Goal: Transaction & Acquisition: Register for event/course

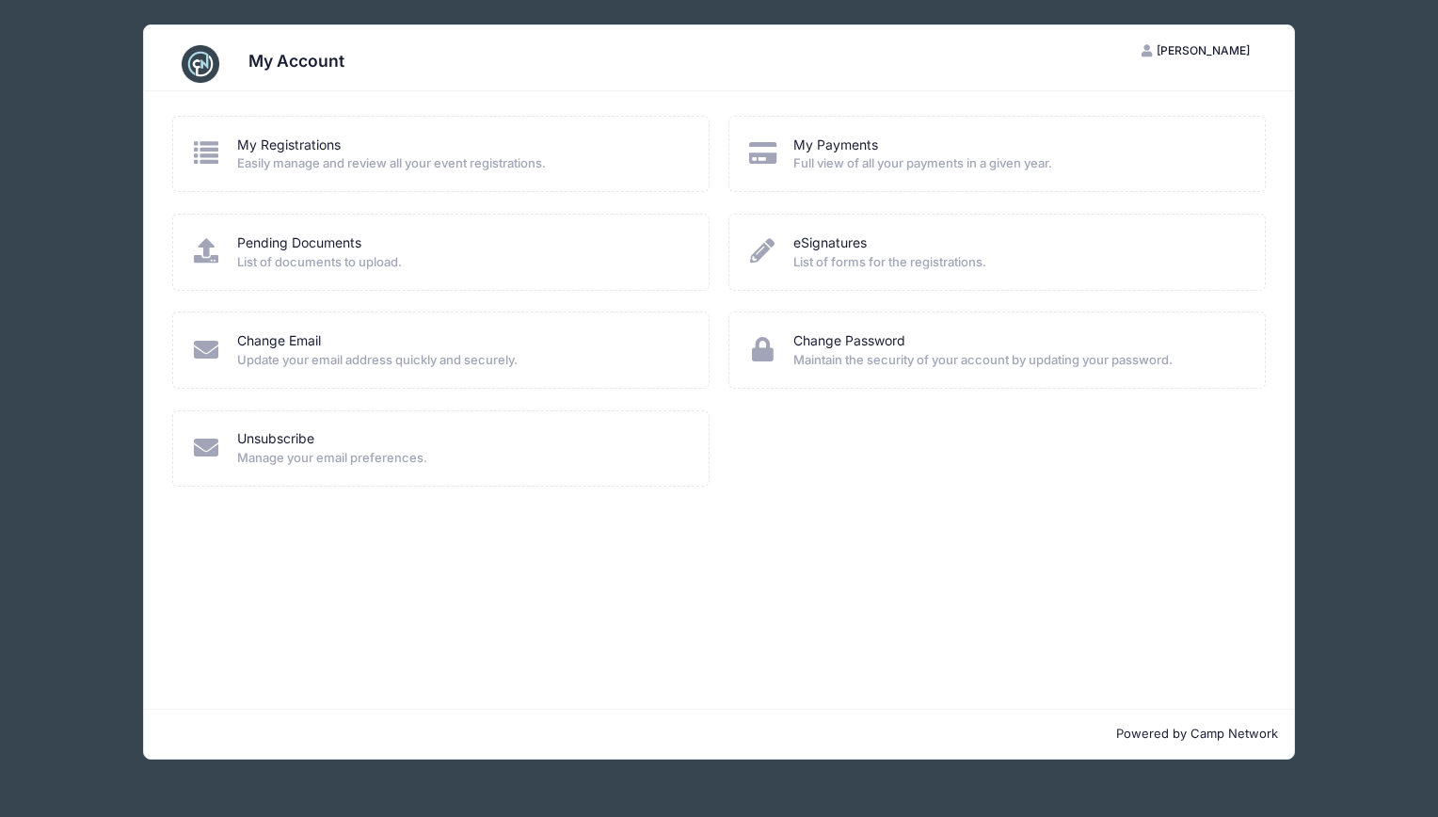
click at [66, 85] on div "My Account JD Jamie Dinkelspiel My Account Logout My Registrations Easily manag…" at bounding box center [719, 392] width 1382 height 784
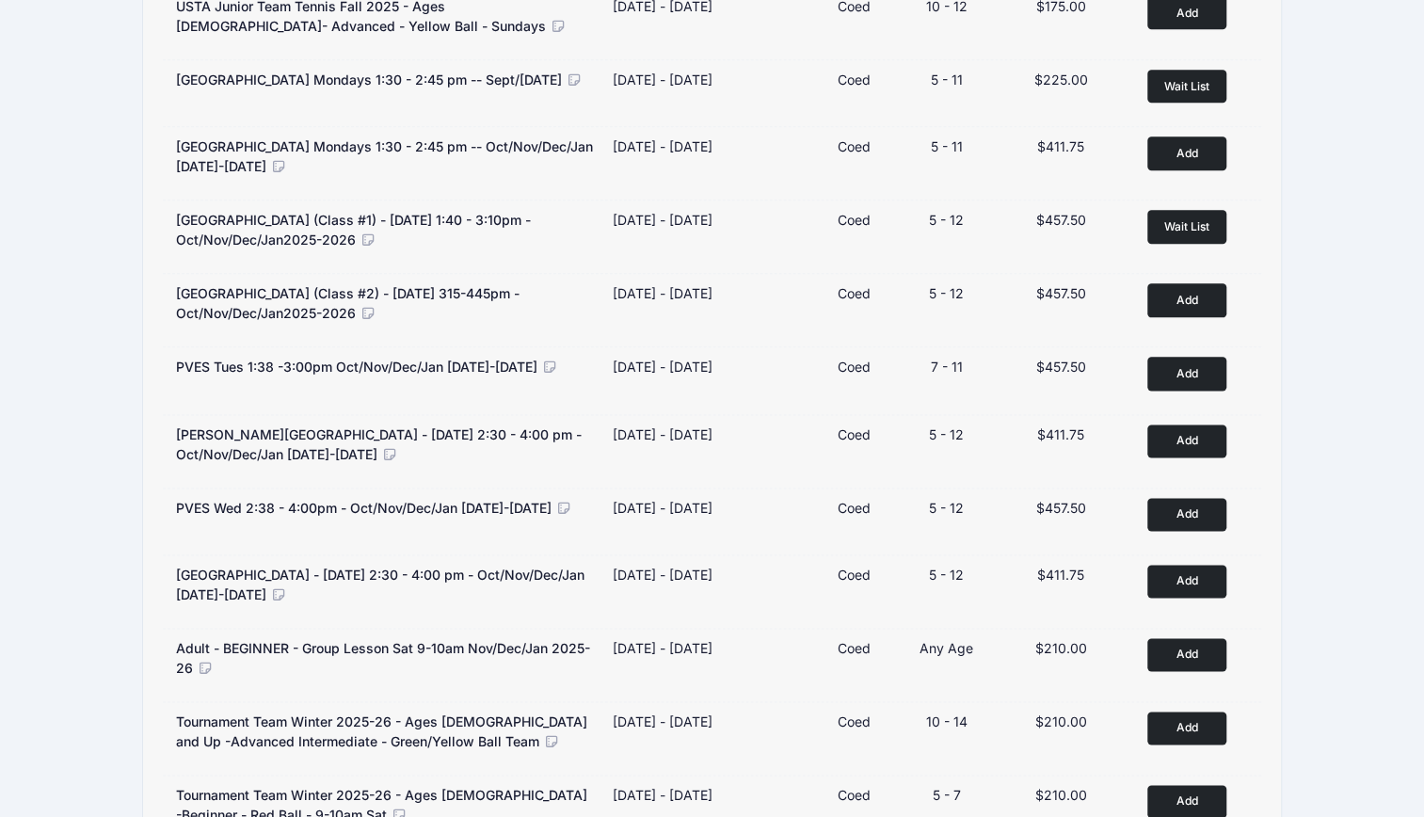
scroll to position [1241, 0]
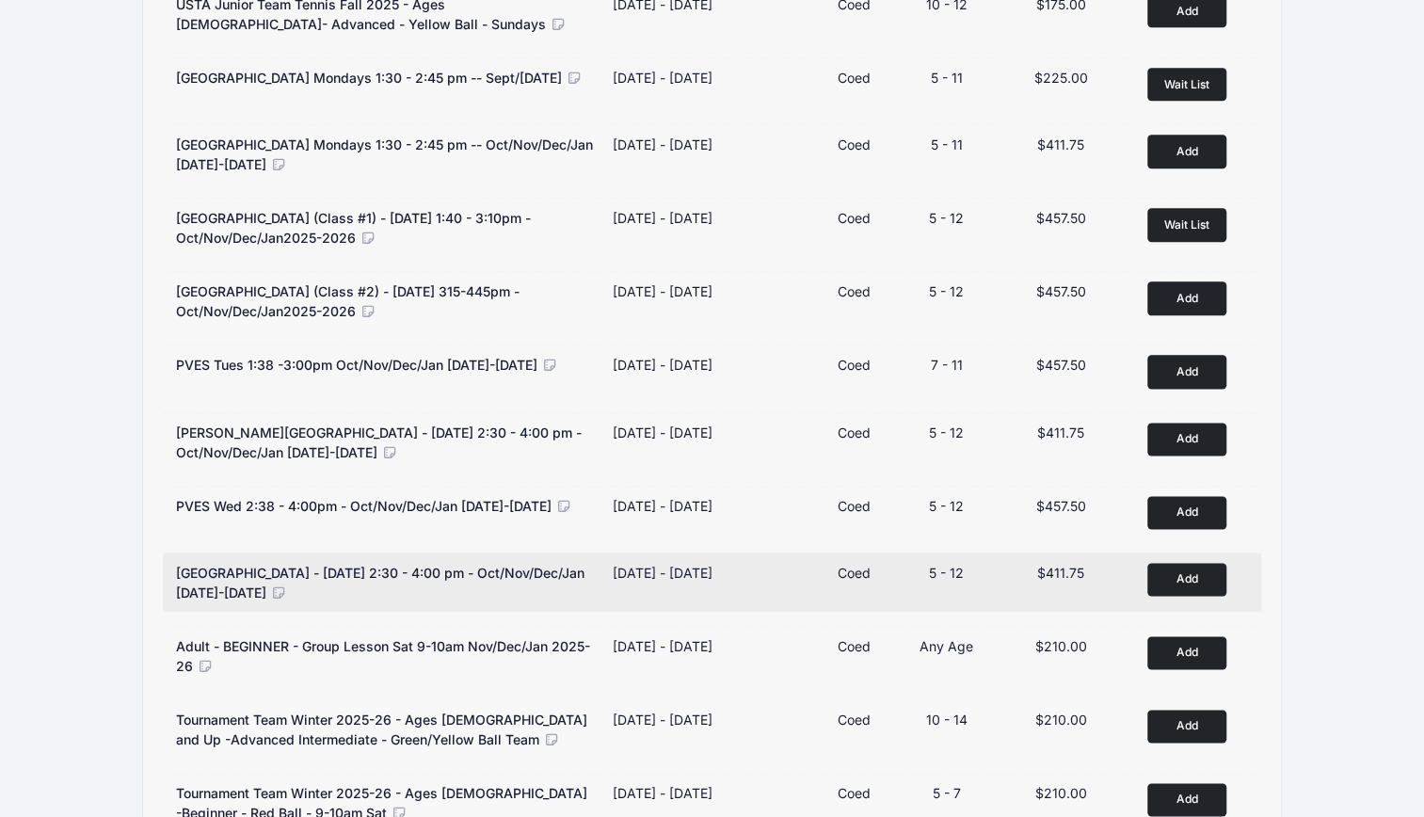
click at [1201, 563] on button "Add to Cart" at bounding box center [1187, 579] width 79 height 33
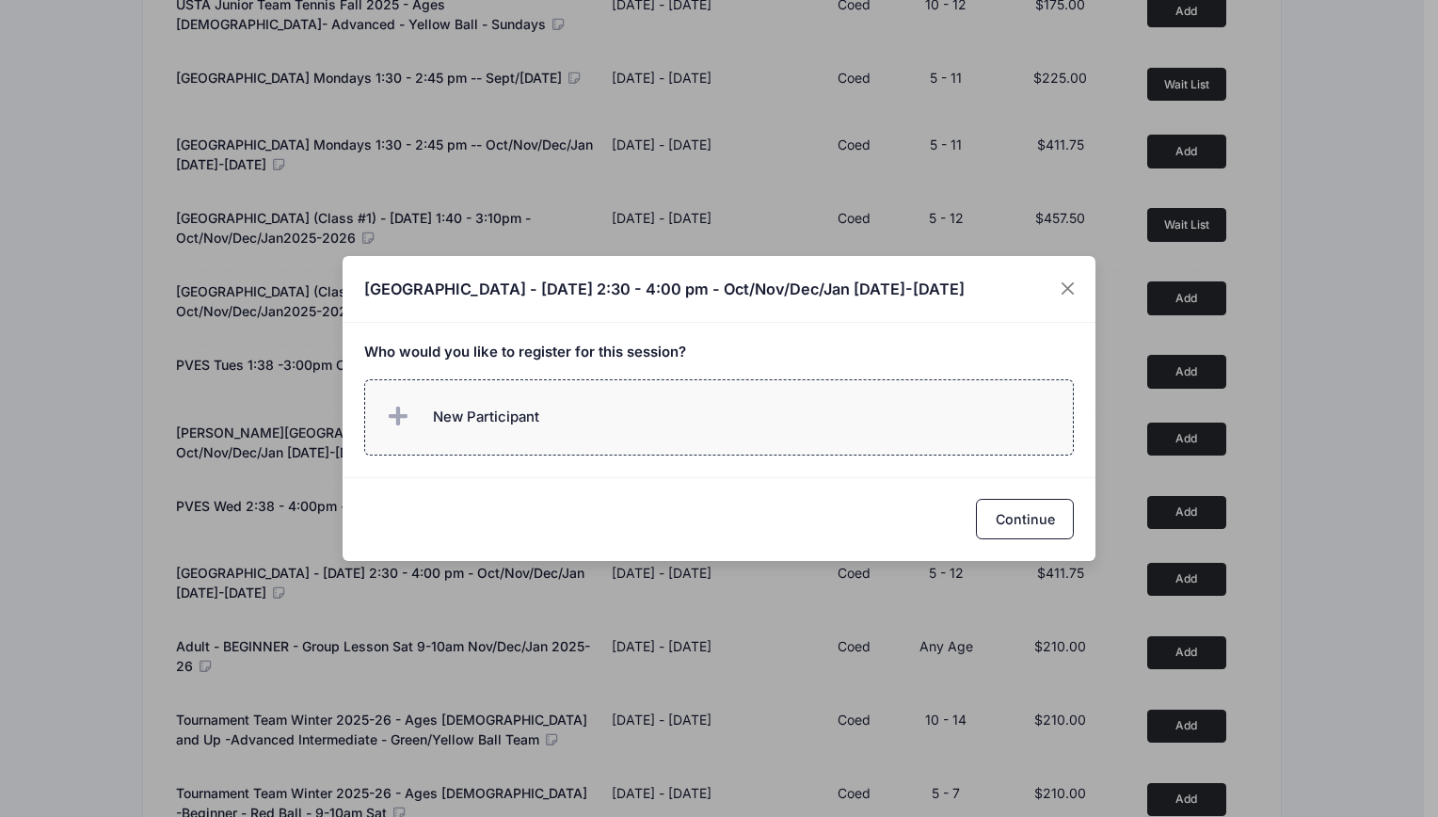
click at [490, 410] on span "New Participant" at bounding box center [486, 417] width 106 height 21
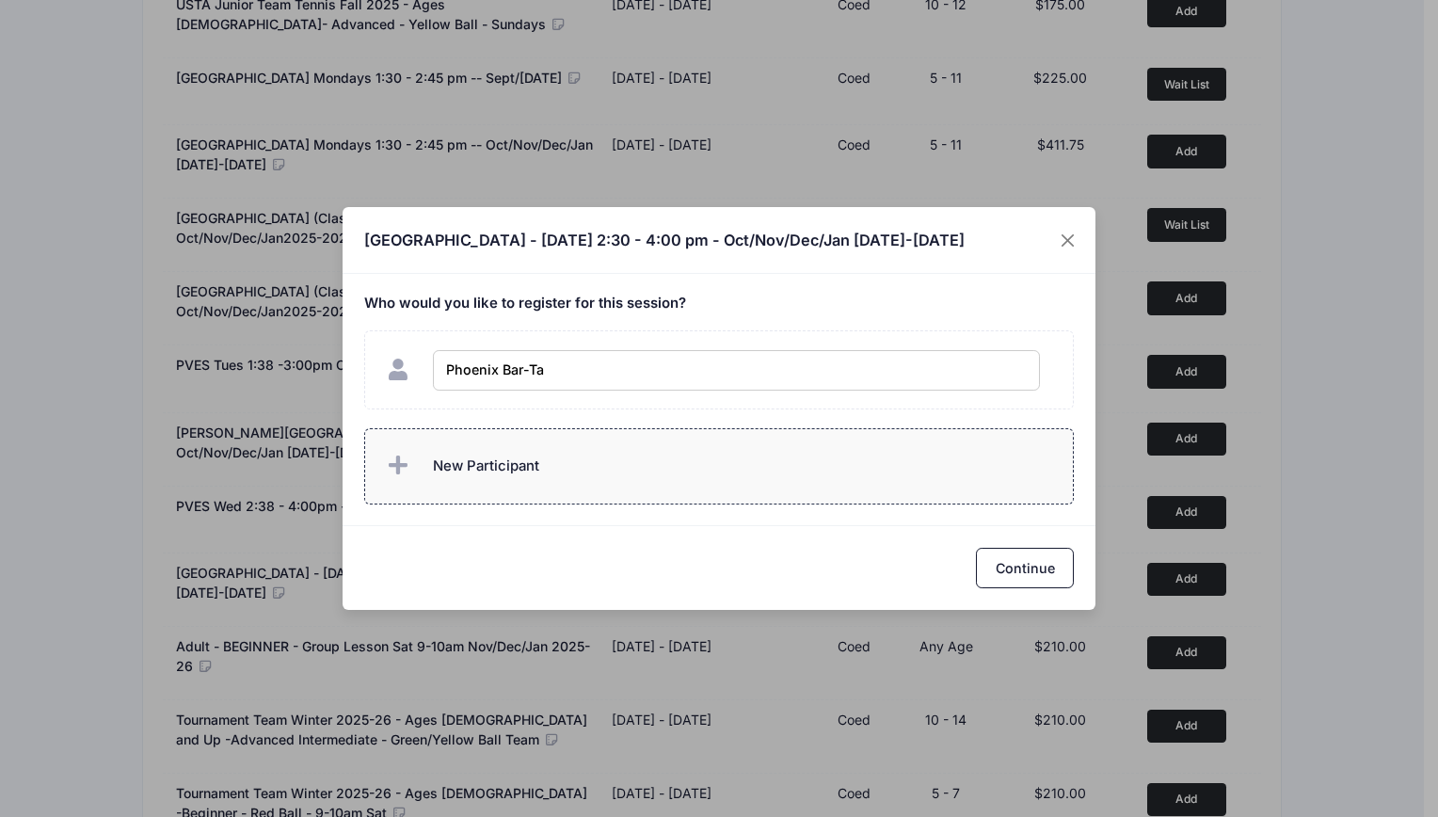
type input "Phoenix Bar-Tal"
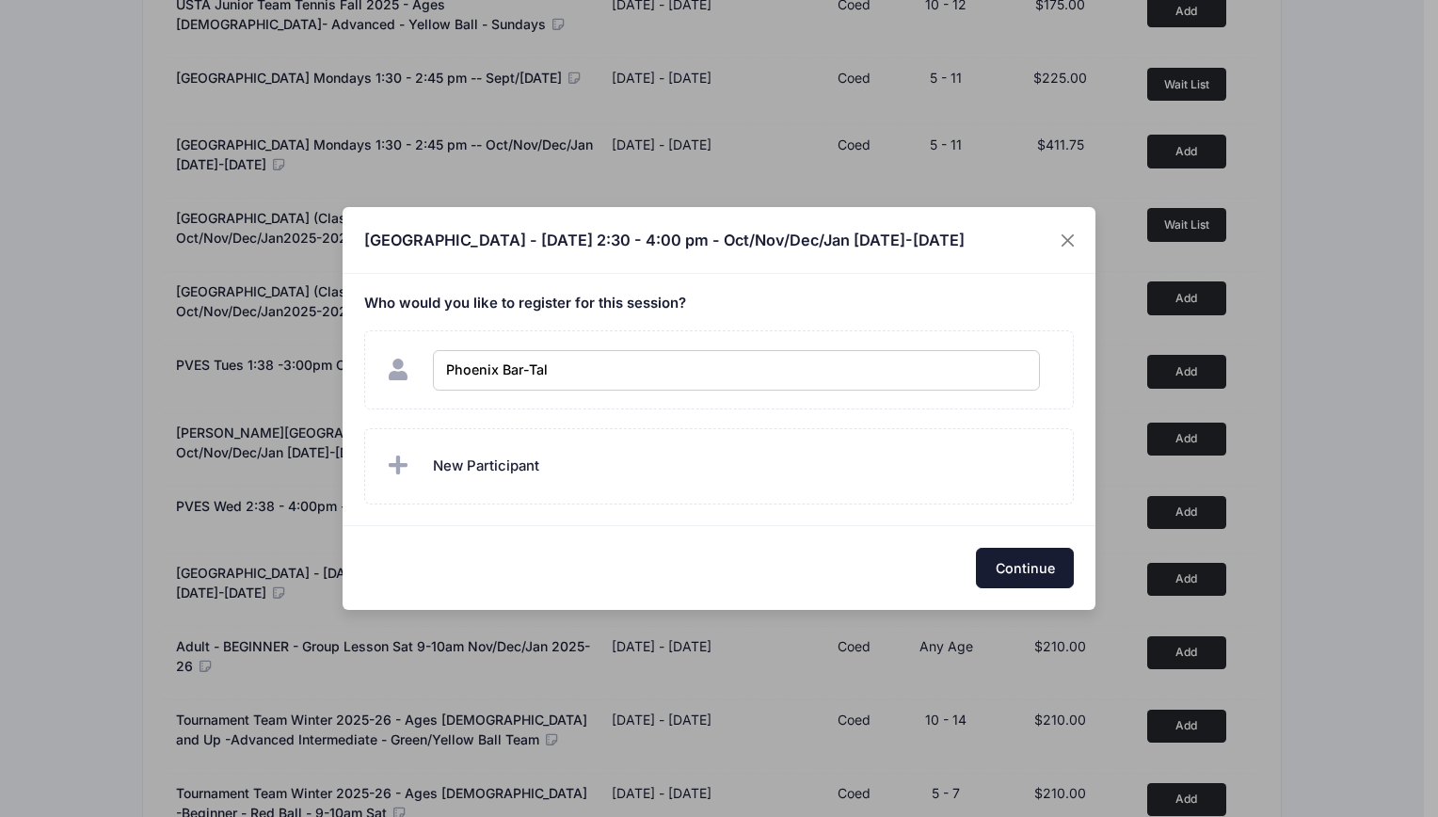
checkbox input "true"
click at [1028, 568] on button "Continue" at bounding box center [1025, 568] width 98 height 40
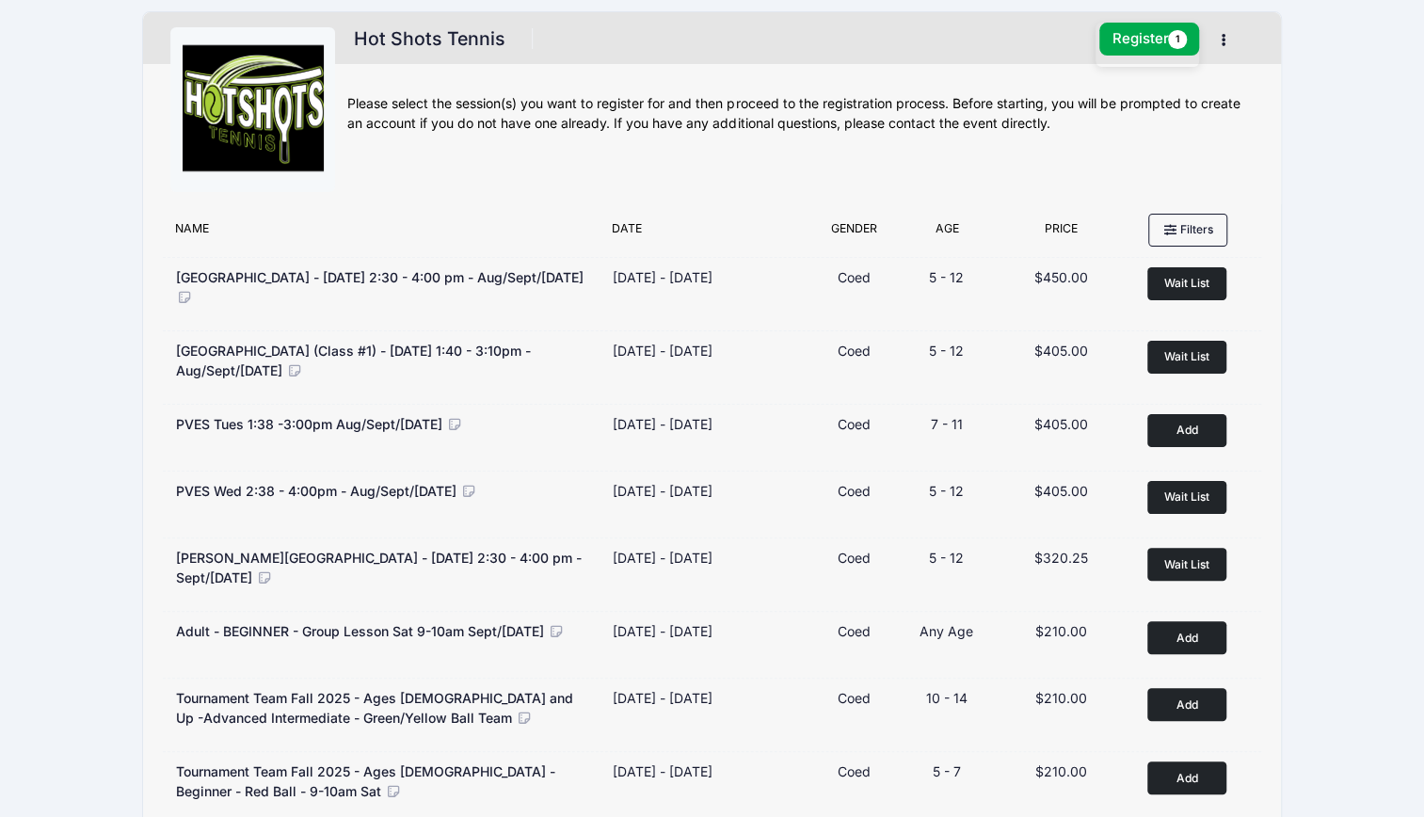
scroll to position [0, 0]
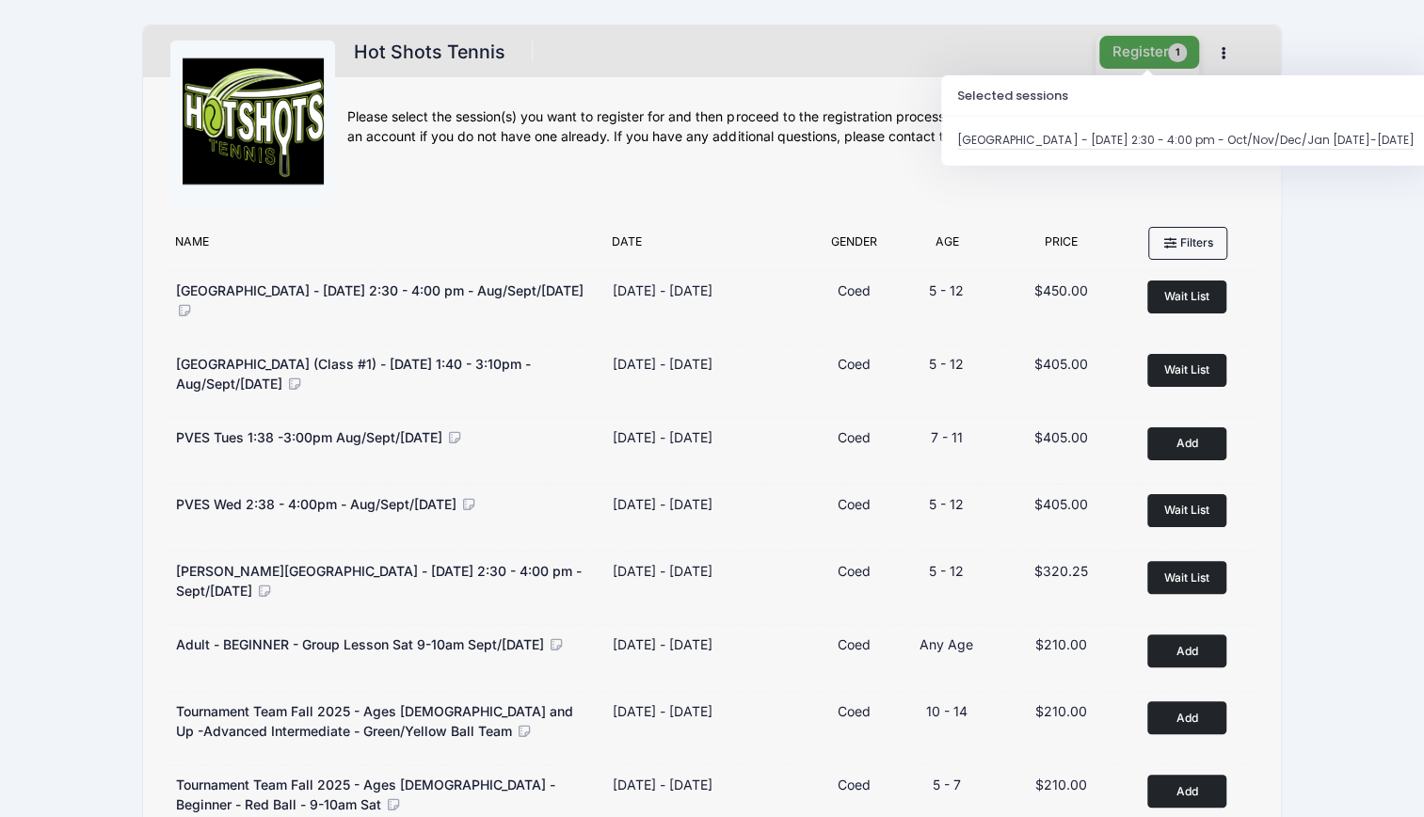
click at [1135, 49] on button "Register 1" at bounding box center [1150, 52] width 100 height 33
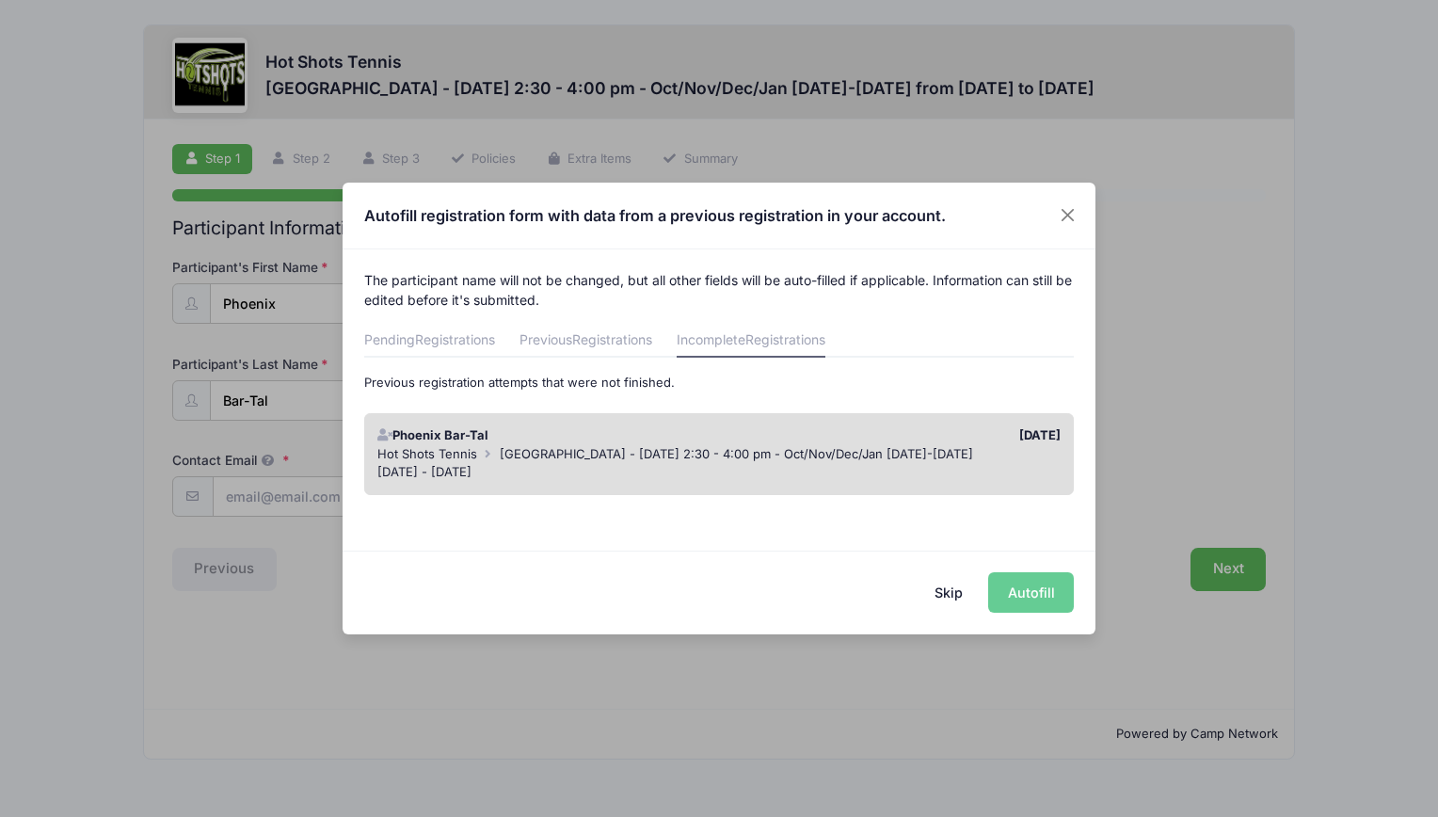
click at [953, 585] on button "Skip" at bounding box center [949, 592] width 67 height 40
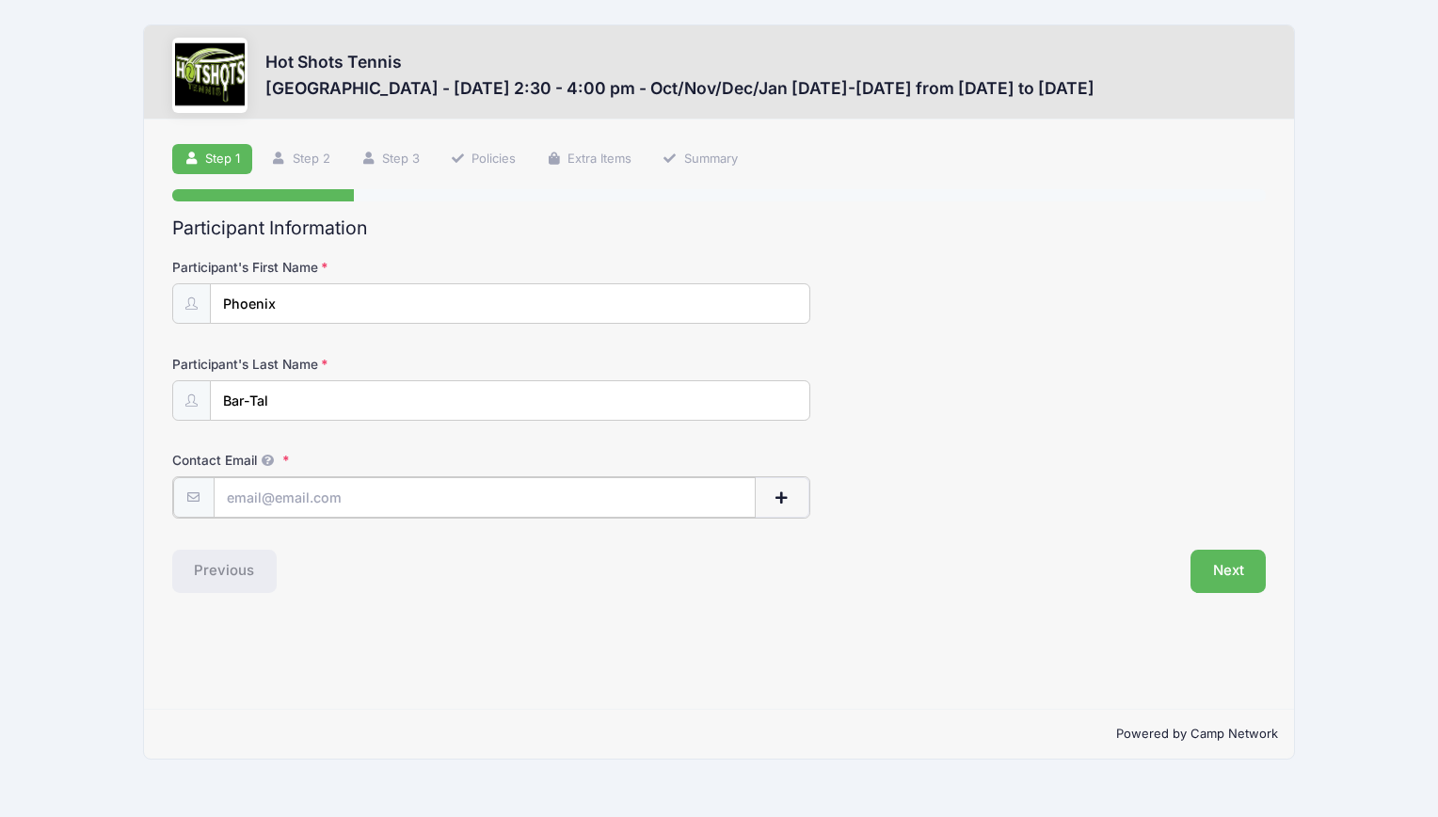
click at [277, 492] on input "Contact Email" at bounding box center [485, 497] width 542 height 40
type input "[EMAIL_ADDRESS][DOMAIN_NAME]"
click at [1232, 565] on button "Next" at bounding box center [1229, 569] width 76 height 43
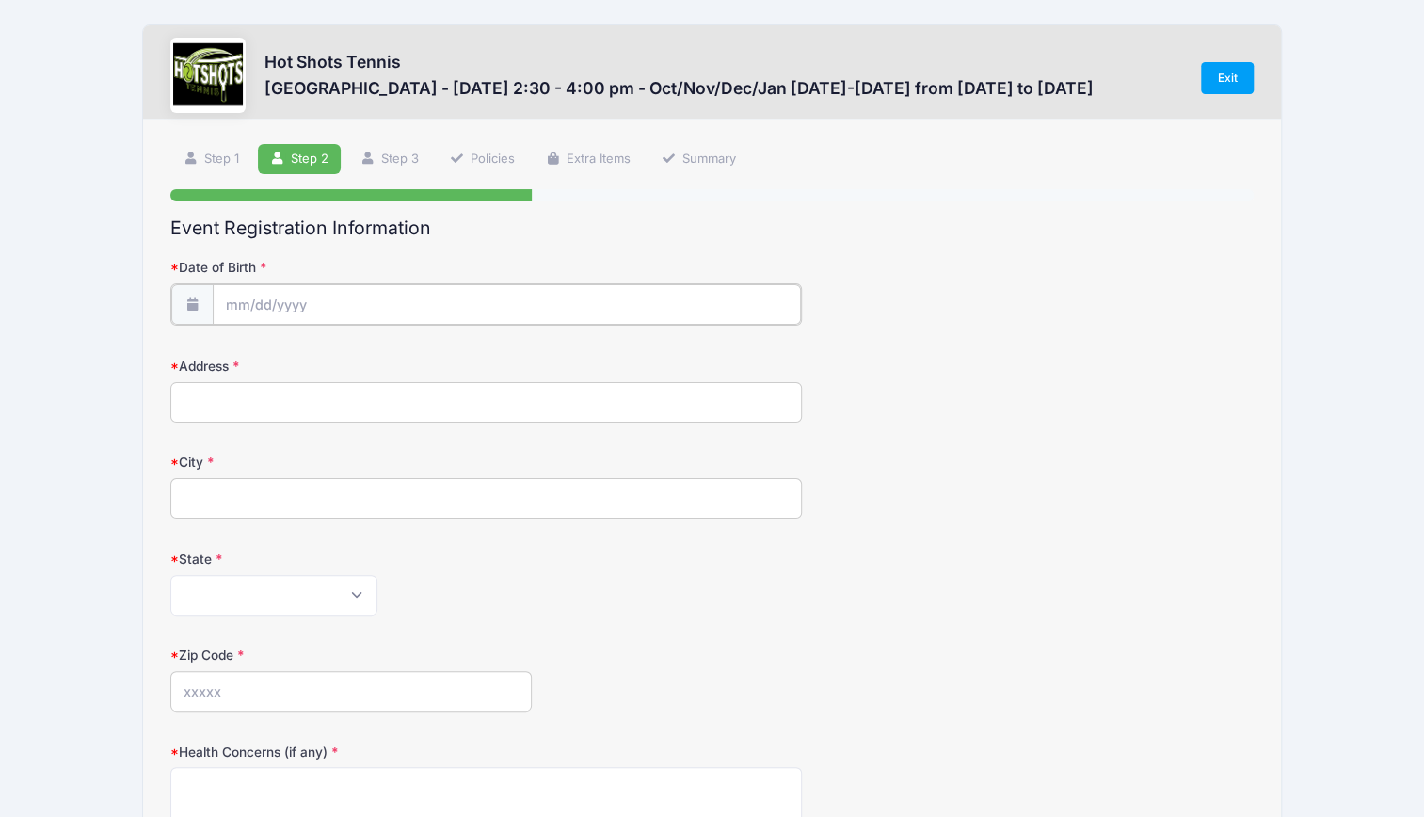
click at [264, 294] on input "Date of Birth" at bounding box center [507, 304] width 589 height 40
click at [330, 296] on input "Date of Birth" at bounding box center [507, 304] width 589 height 40
click at [243, 348] on icon at bounding box center [239, 353] width 12 height 12
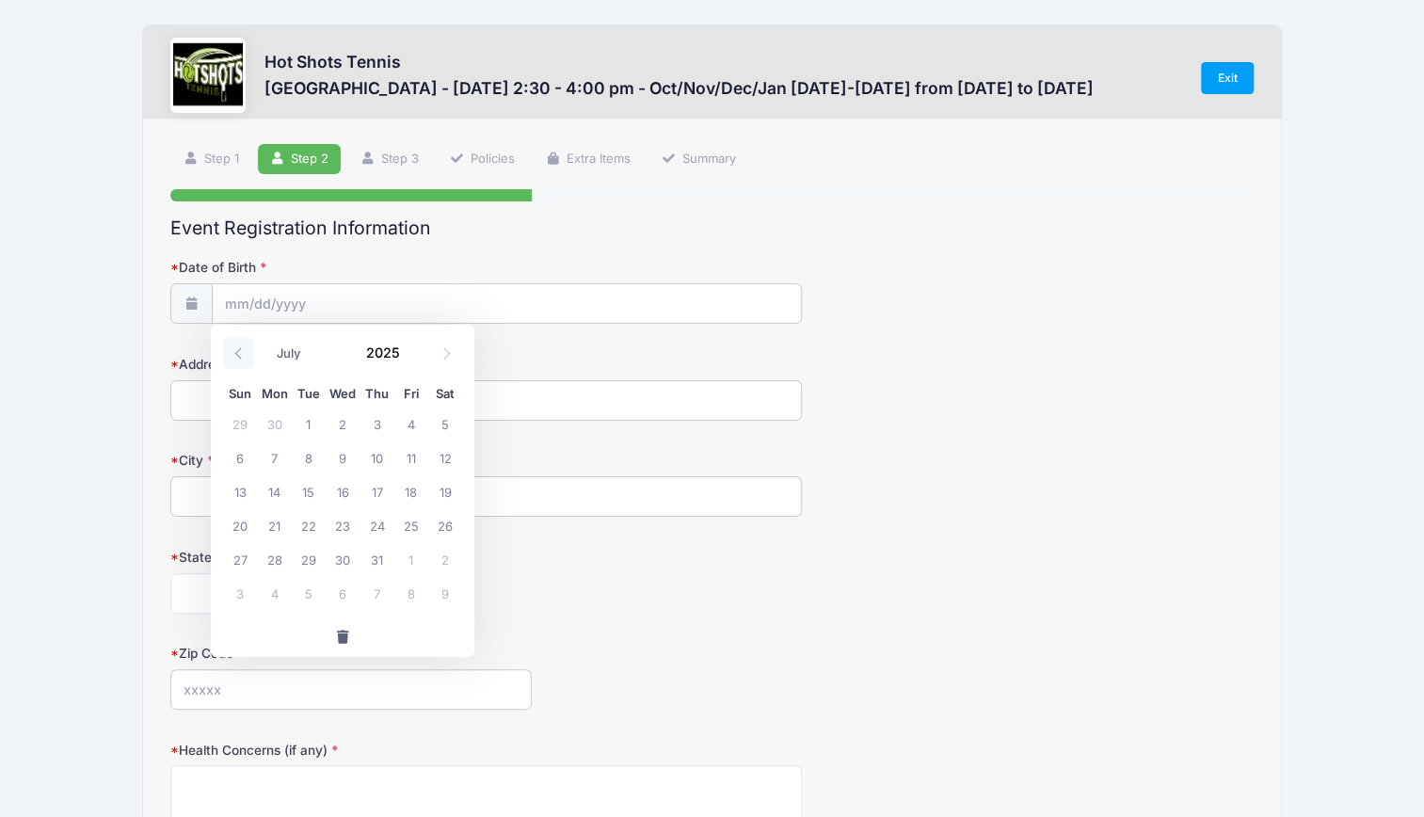
click at [243, 348] on icon at bounding box center [239, 353] width 12 height 12
select select "2"
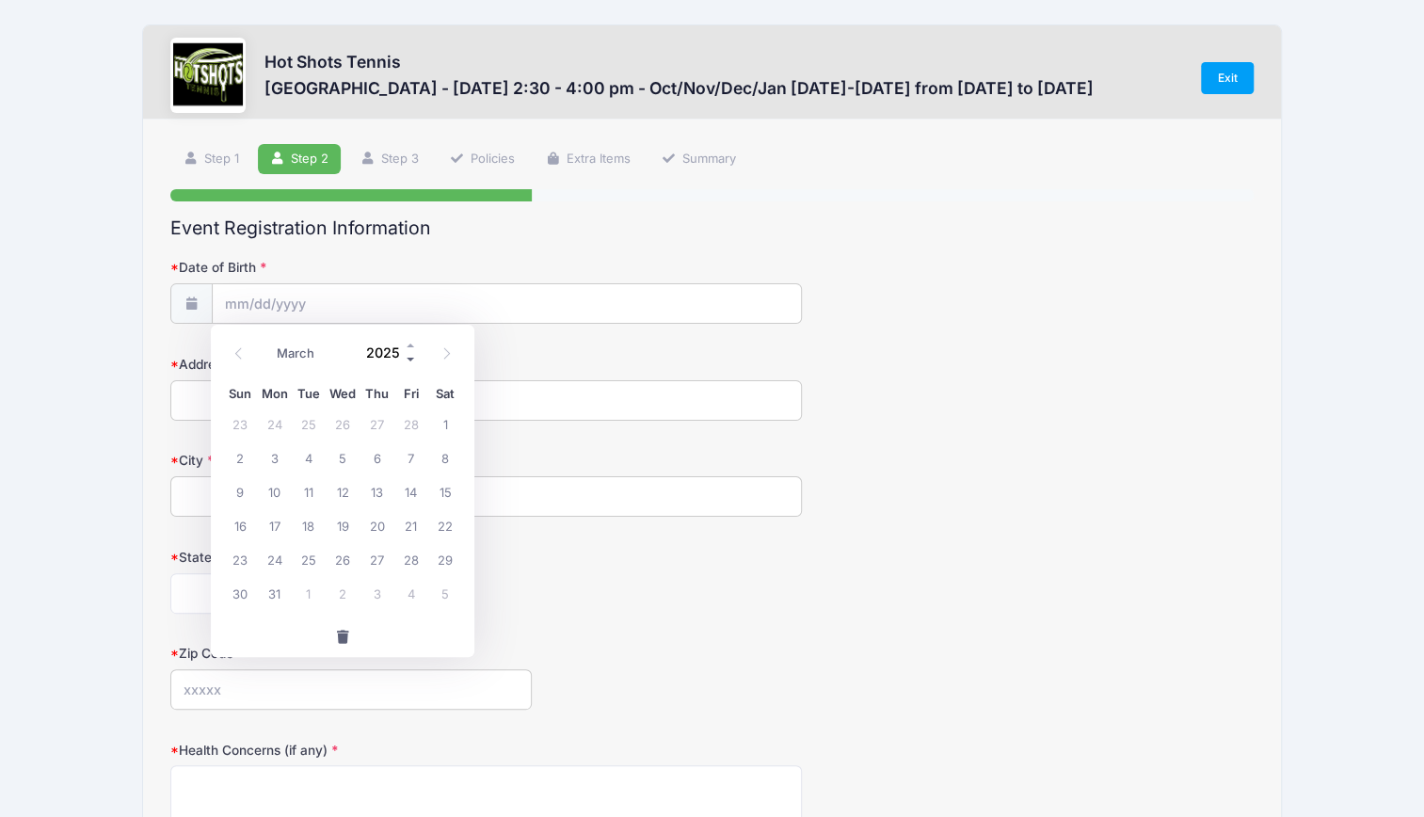
click at [413, 355] on span at bounding box center [411, 359] width 13 height 14
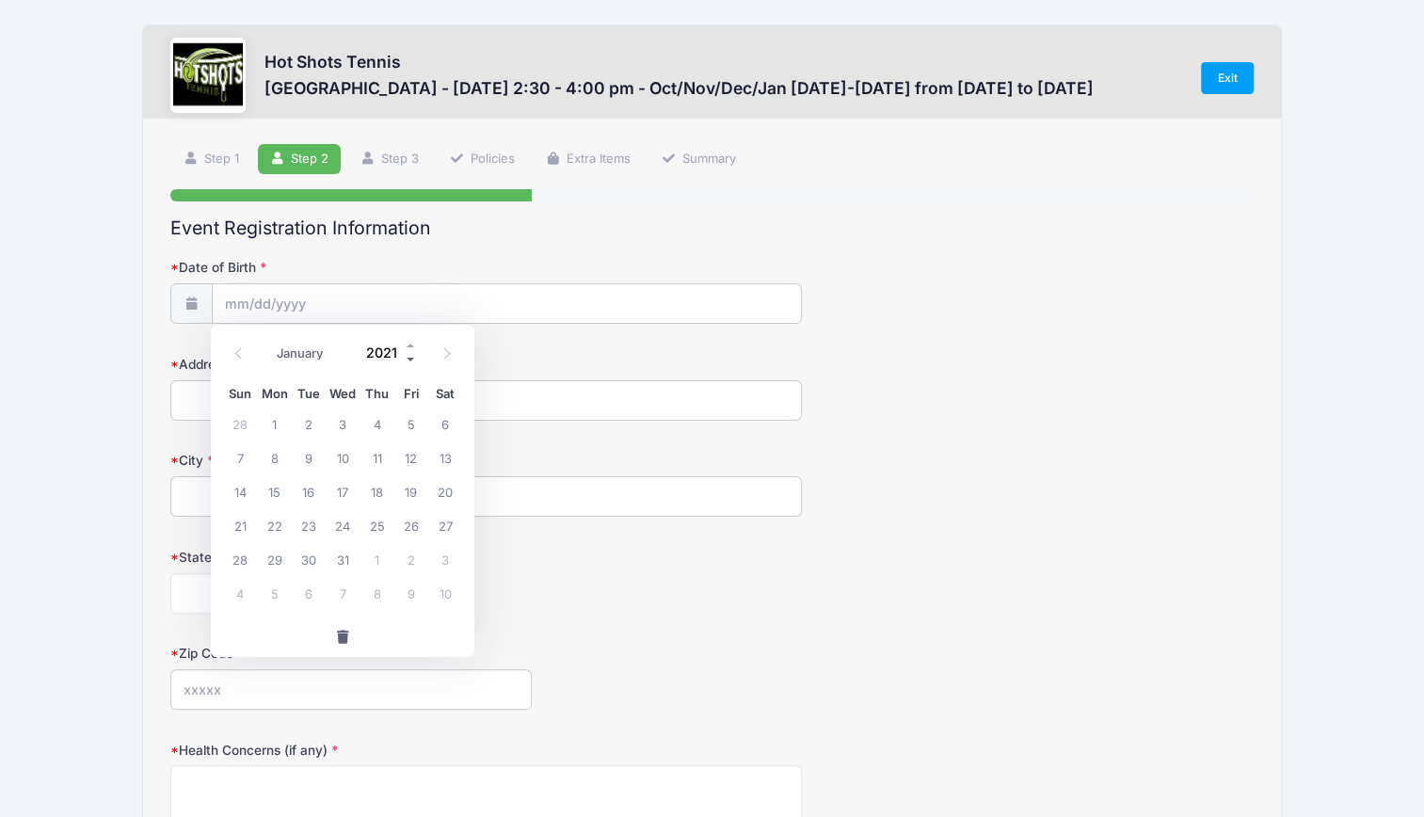
type input "2020"
click at [307, 523] on span "24" at bounding box center [309, 525] width 34 height 34
type input "[DATE]"
click at [211, 395] on input "Address" at bounding box center [486, 400] width 632 height 40
type input "[STREET_ADDRESS]"
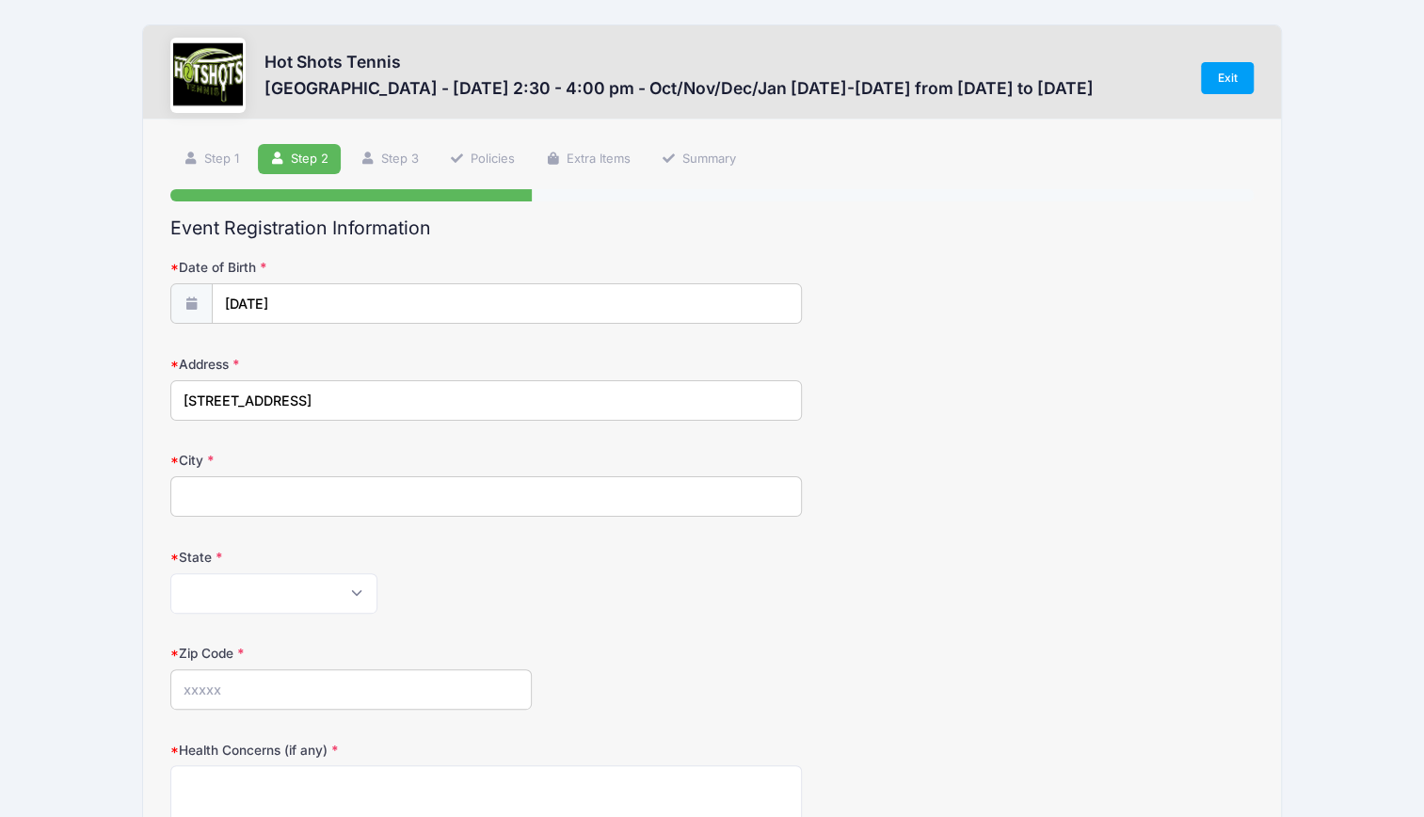
type input "[GEOGRAPHIC_DATA]-3406"
select select "CA"
type input "90043"
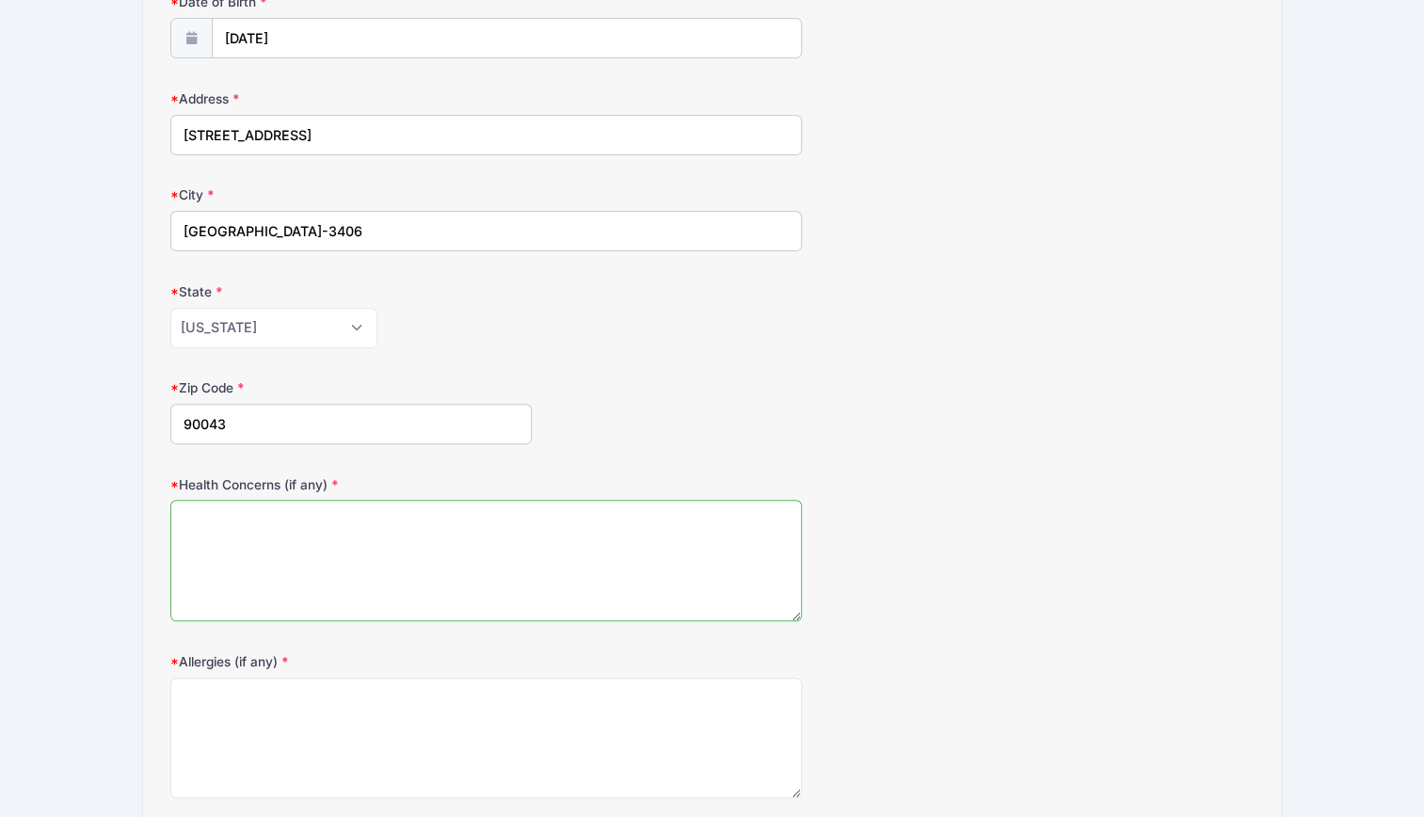
click at [201, 505] on textarea "Health Concerns (if any)" at bounding box center [486, 560] width 632 height 121
type textarea "NA"
click at [188, 683] on textarea "Allergies (if any)" at bounding box center [486, 738] width 632 height 121
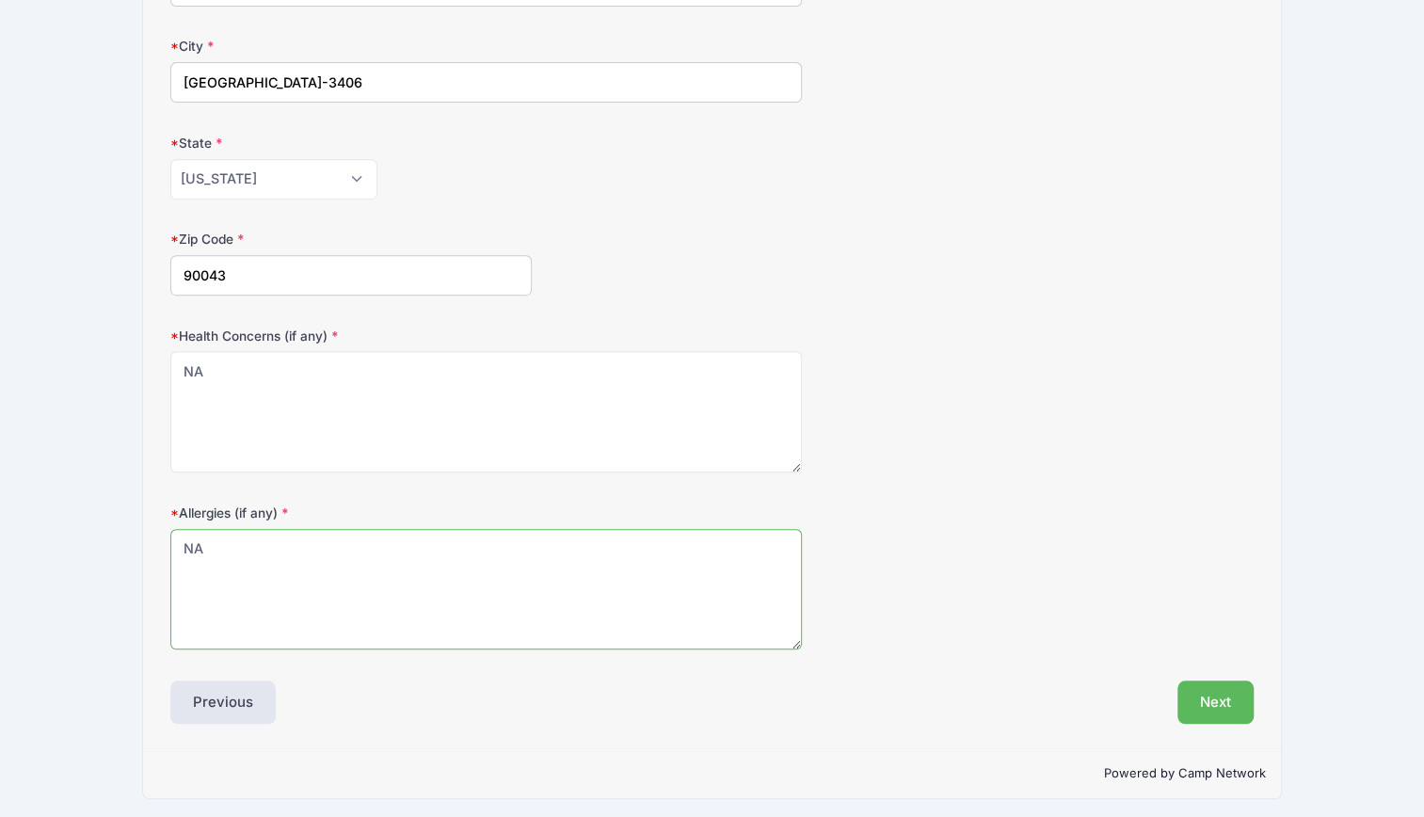
scroll to position [414, 0]
type textarea "NA"
click at [1212, 687] on button "Next" at bounding box center [1216, 702] width 76 height 43
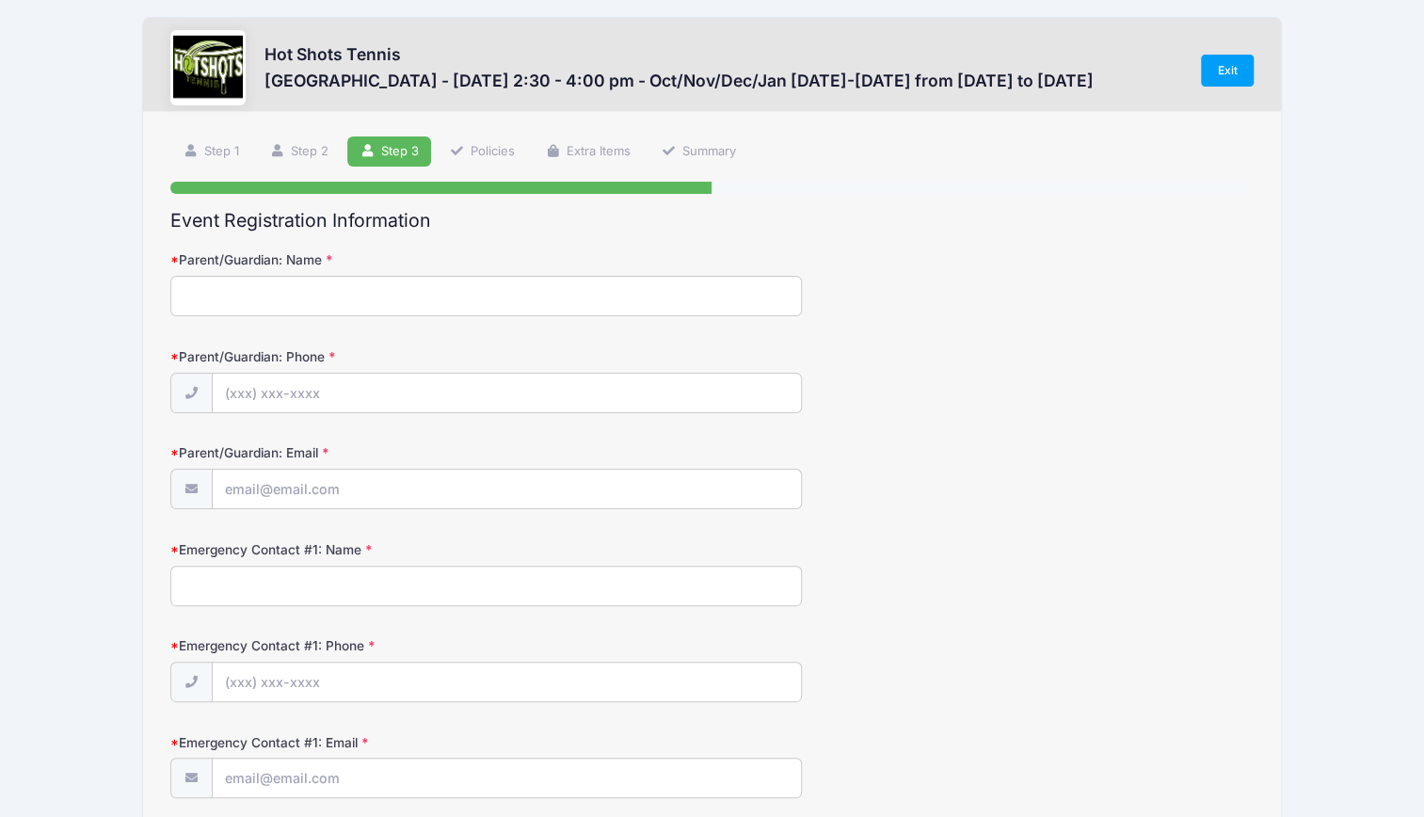
scroll to position [0, 0]
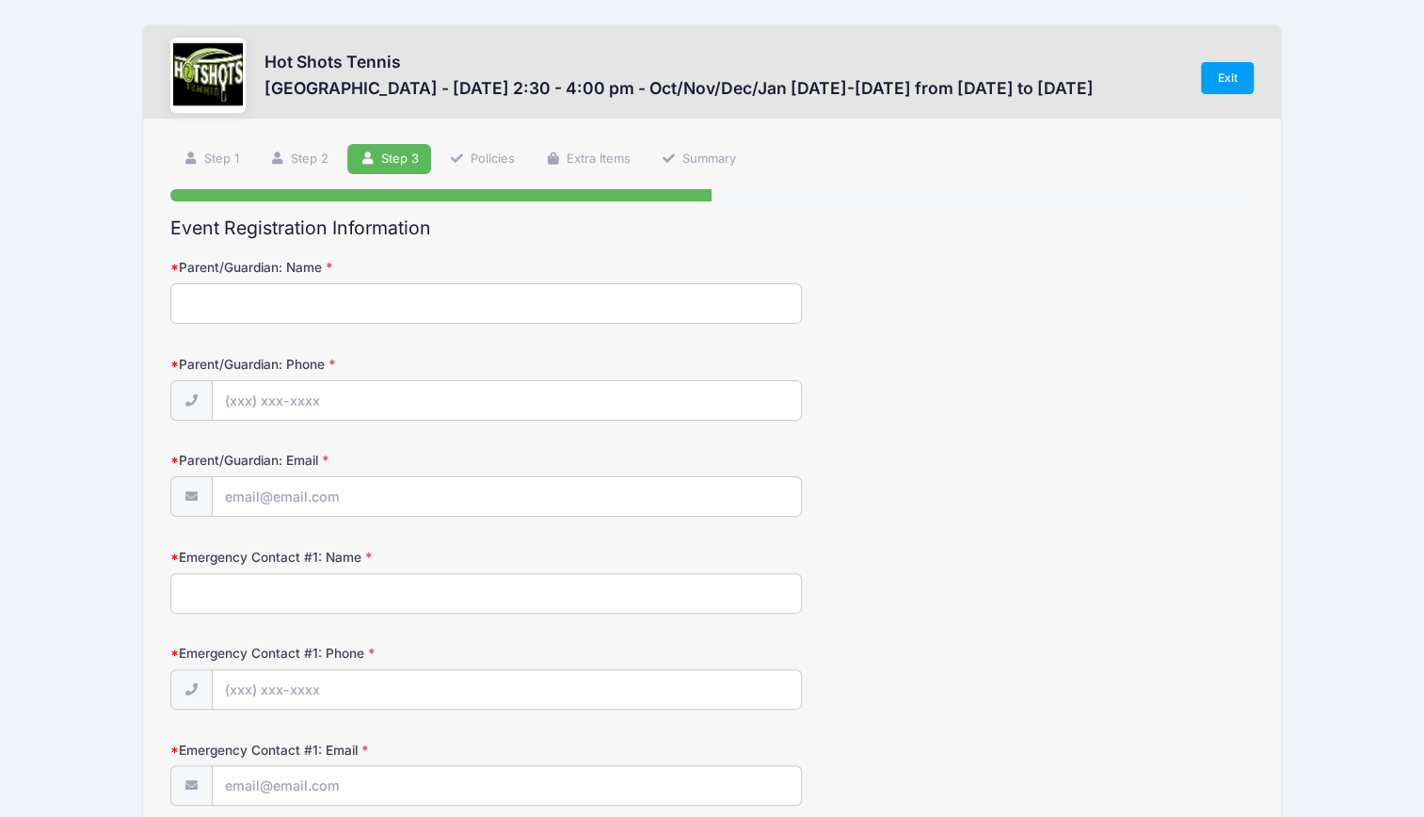
click at [207, 306] on input "Parent/Guardian: Name" at bounding box center [486, 303] width 632 height 40
type input "[PERSON_NAME]"
type input "[PHONE_NUMBER]"
type input "[EMAIL_ADDRESS][DOMAIN_NAME]"
type input "Omri Bar-Tal"
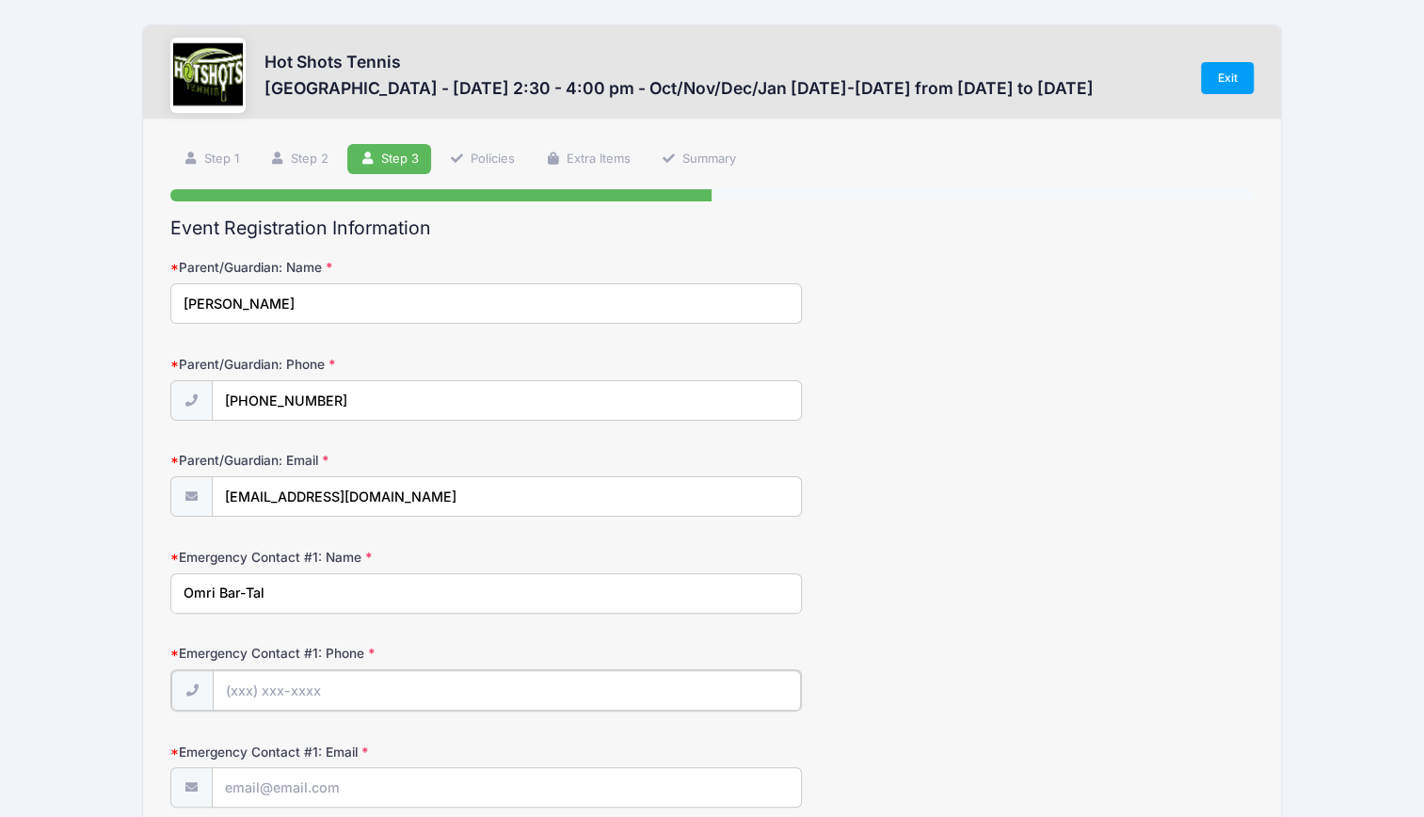
type input "[PHONE_NUMBER]"
type input "[EMAIL_ADDRESS][DOMAIN_NAME]"
type input "[PERSON_NAME]"
type input "[PHONE_NUMBER]"
type input "[EMAIL_ADDRESS][DOMAIN_NAME]"
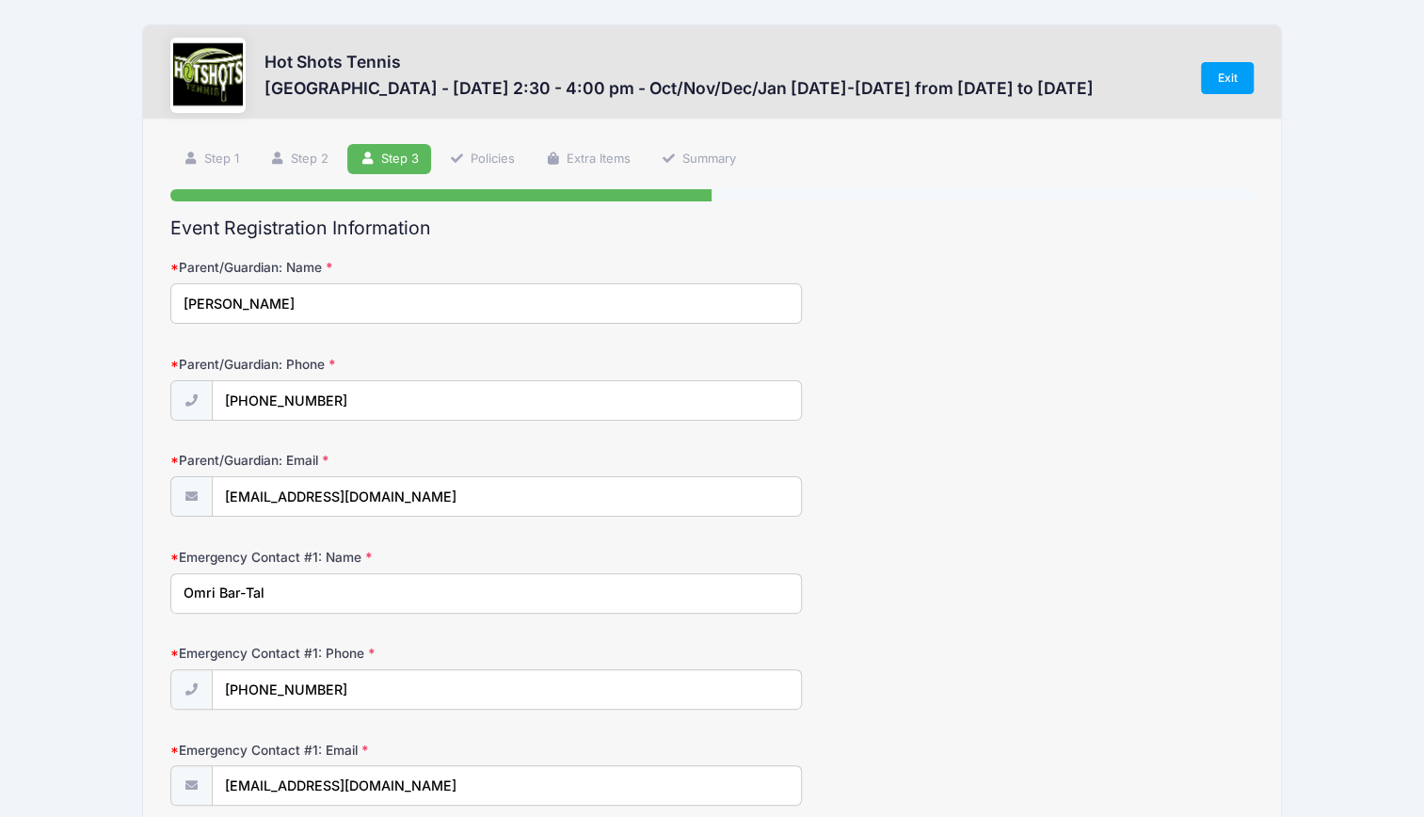
type input "No professional lessons. Practice bouncing ball and hitting it on tennis courts…"
type input "19 [PERSON_NAME]"
type input "yes, STAR Galaxy"
type input "K"
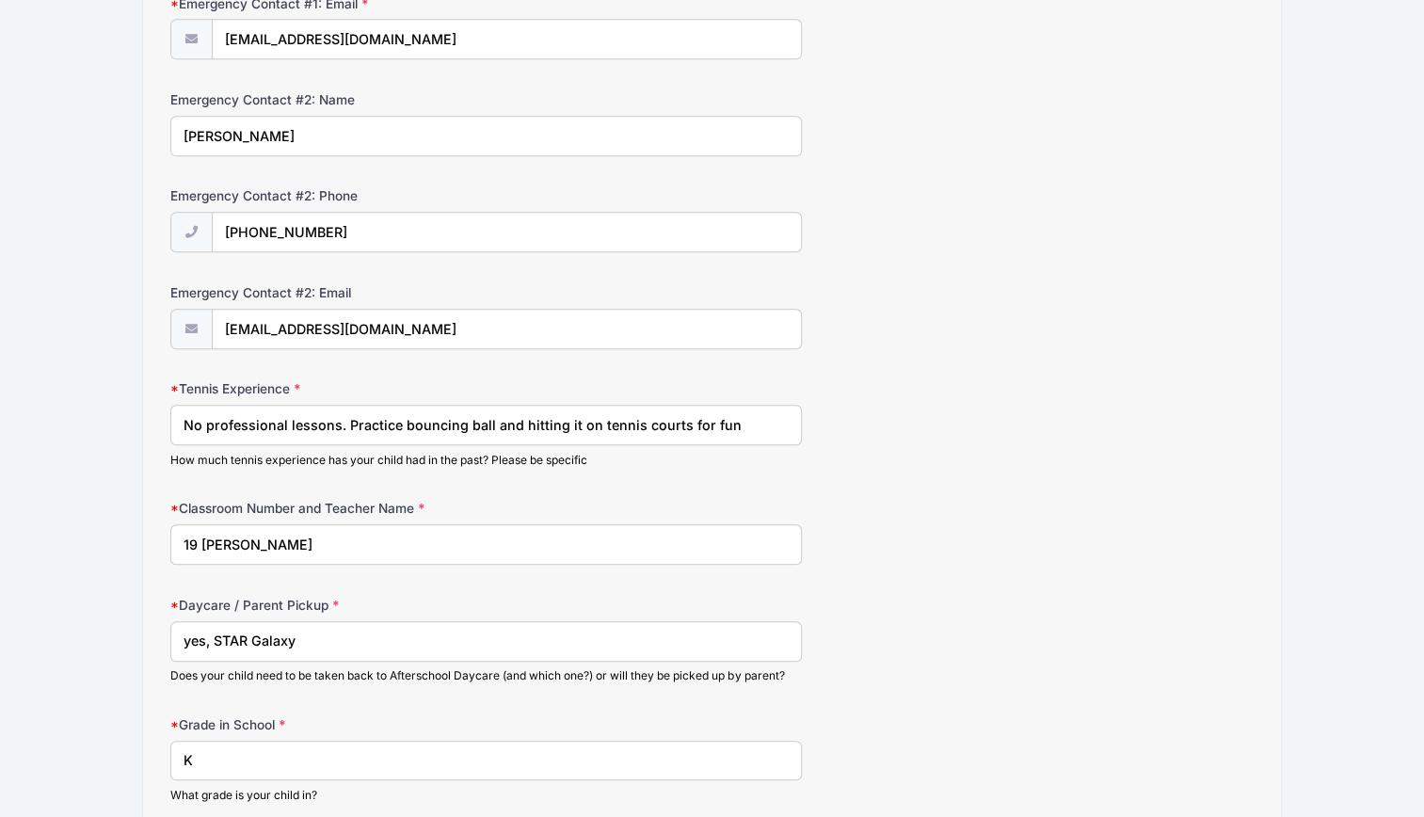
scroll to position [897, 0]
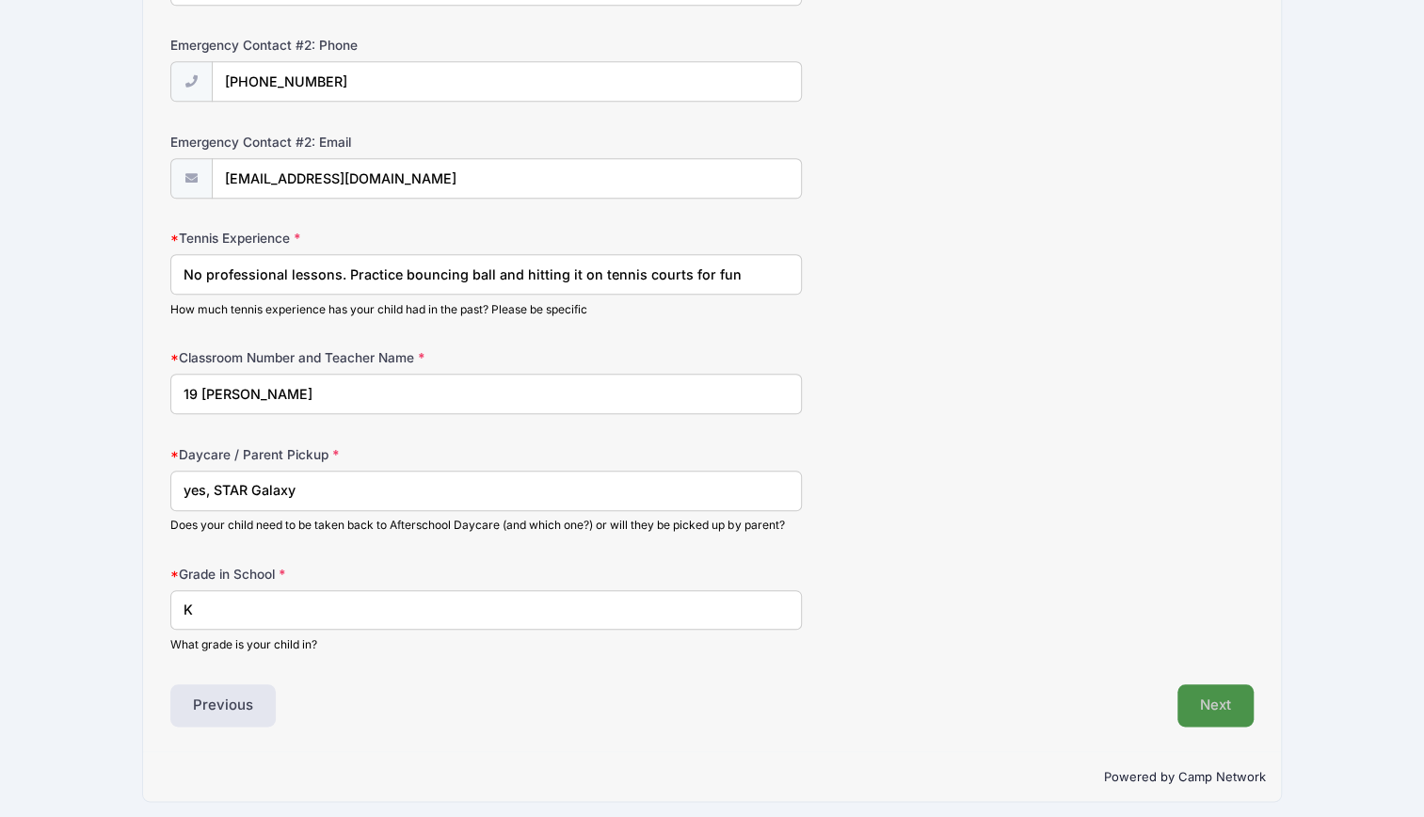
click at [1217, 687] on button "Next" at bounding box center [1216, 705] width 76 height 43
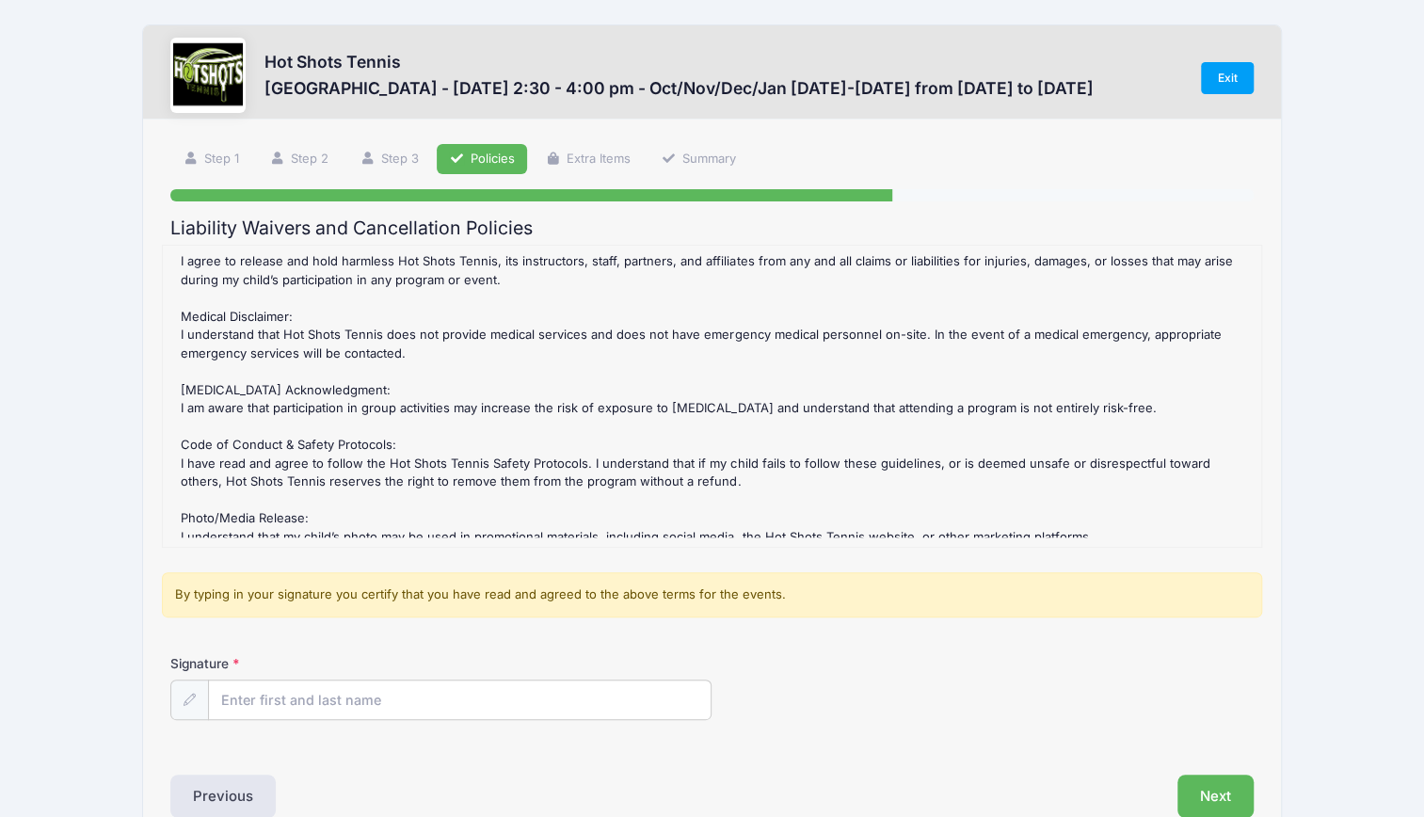
scroll to position [433, 0]
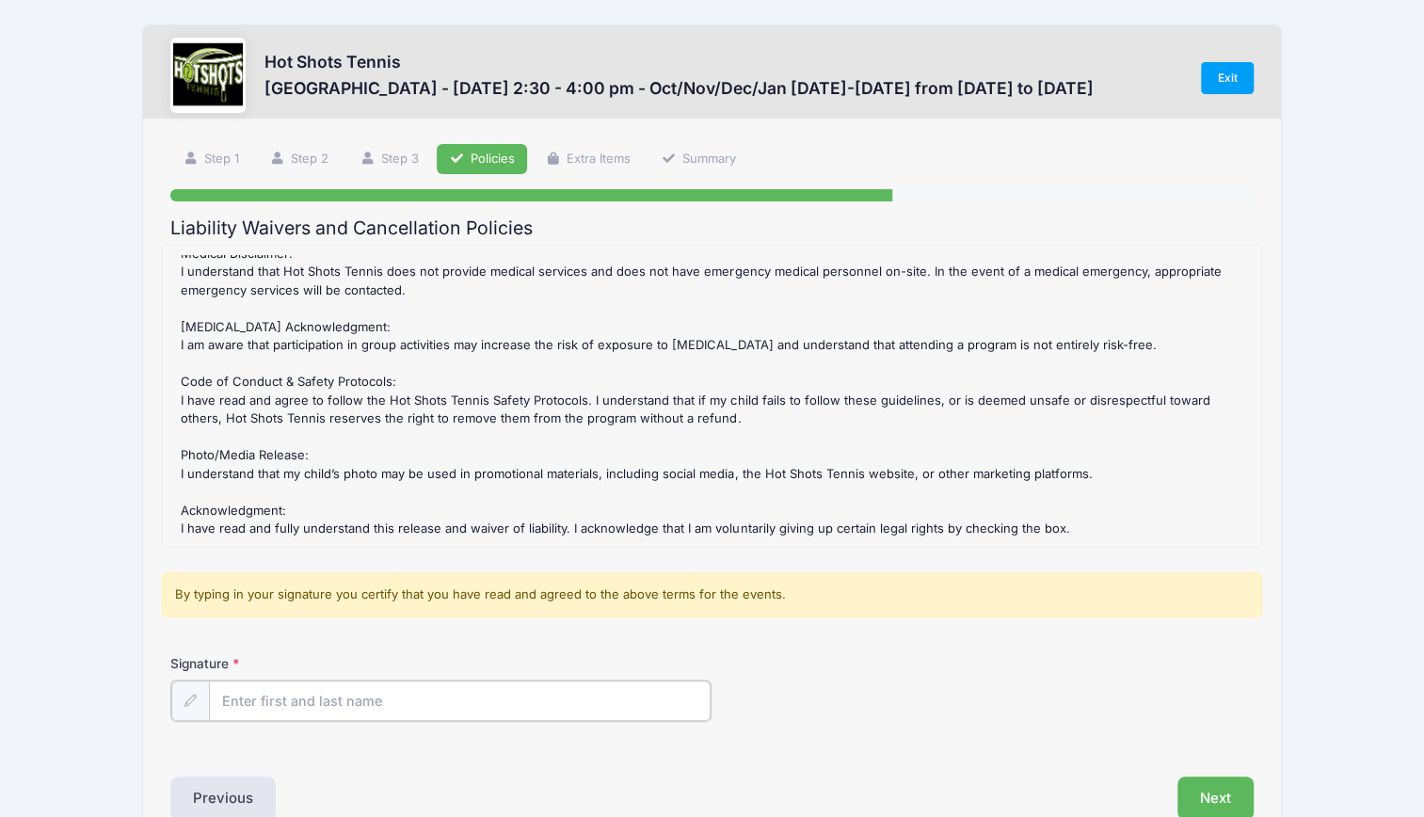
click at [252, 698] on input "Signature" at bounding box center [460, 701] width 502 height 40
type input "[PERSON_NAME]"
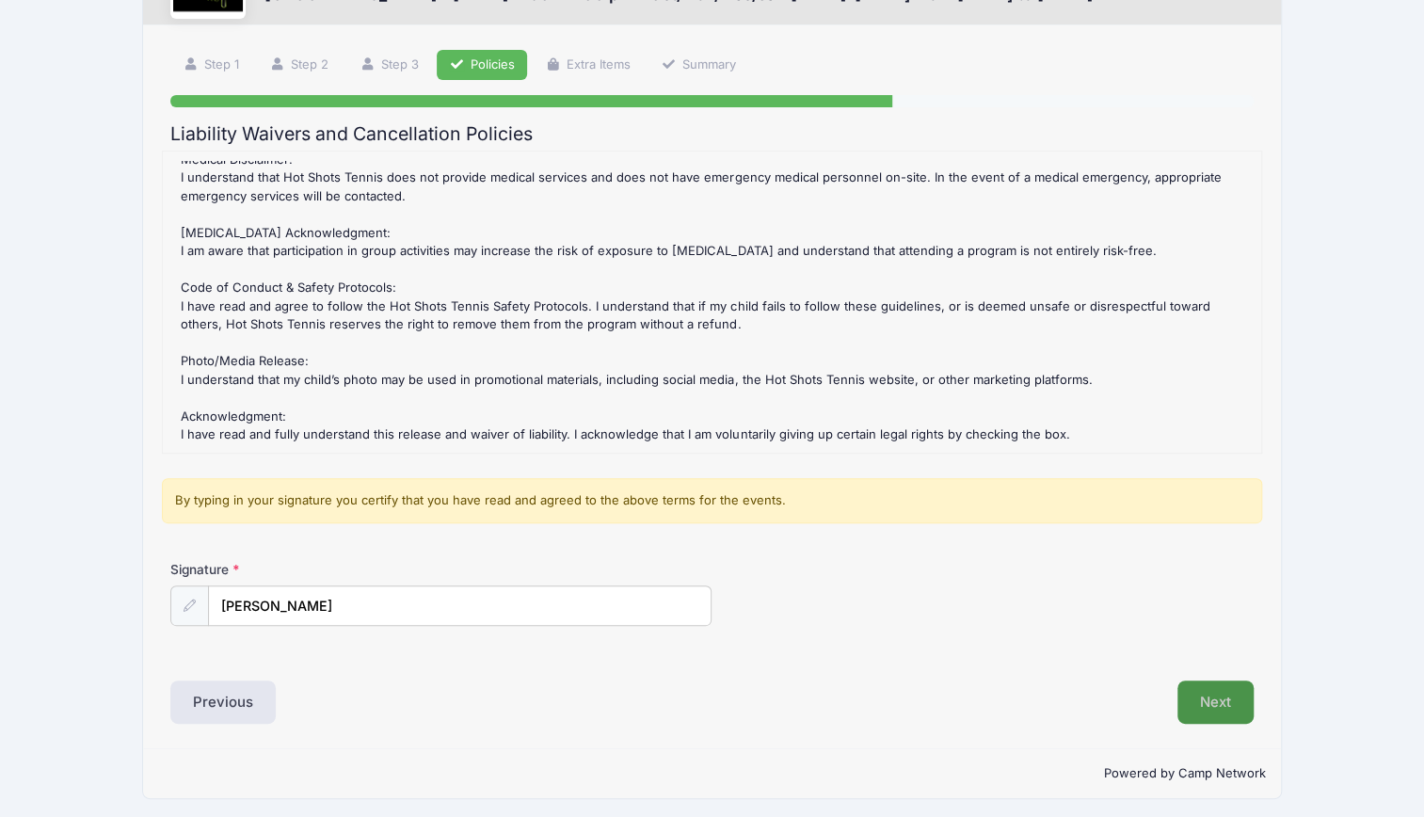
click at [1212, 695] on button "Next" at bounding box center [1216, 702] width 76 height 43
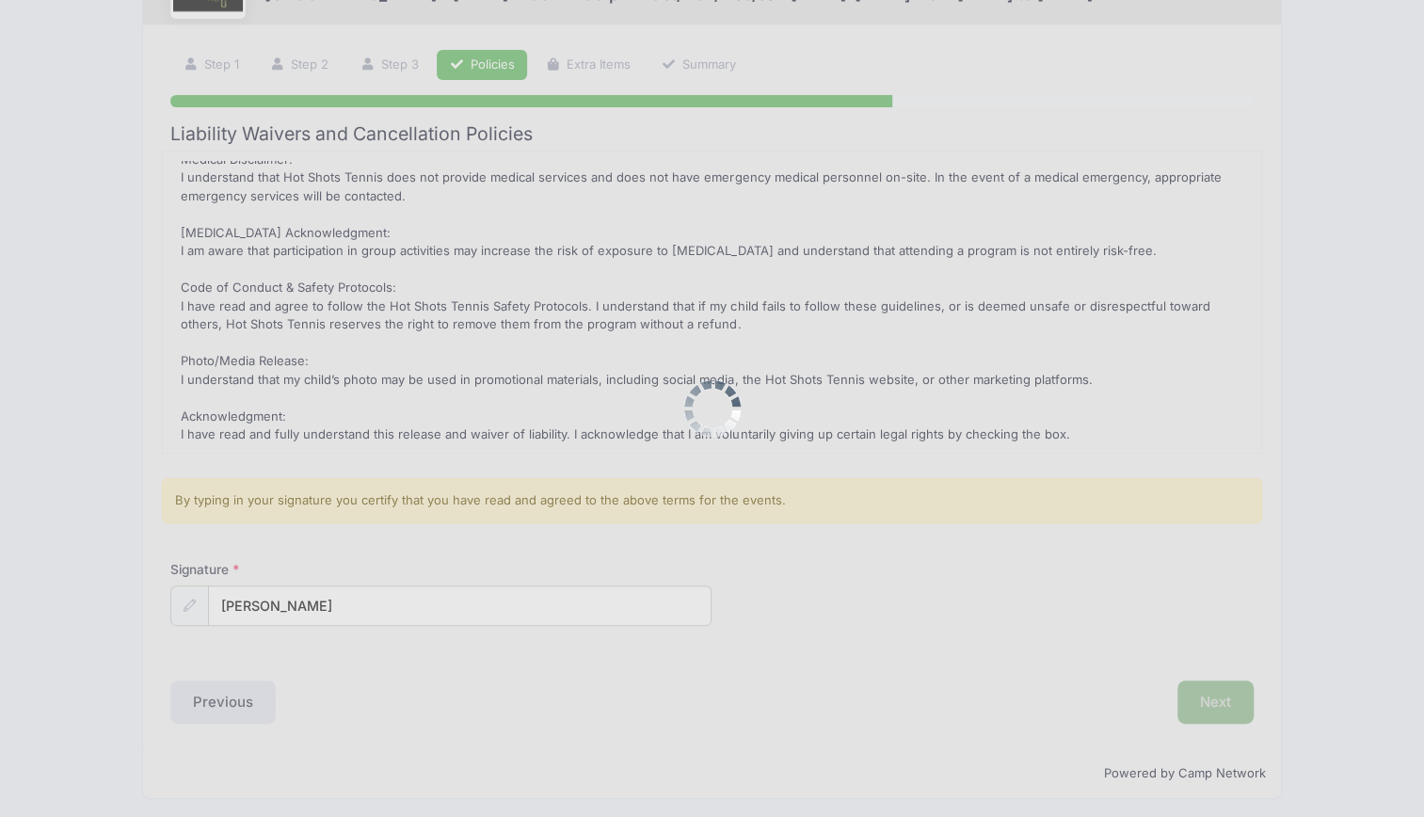
scroll to position [0, 0]
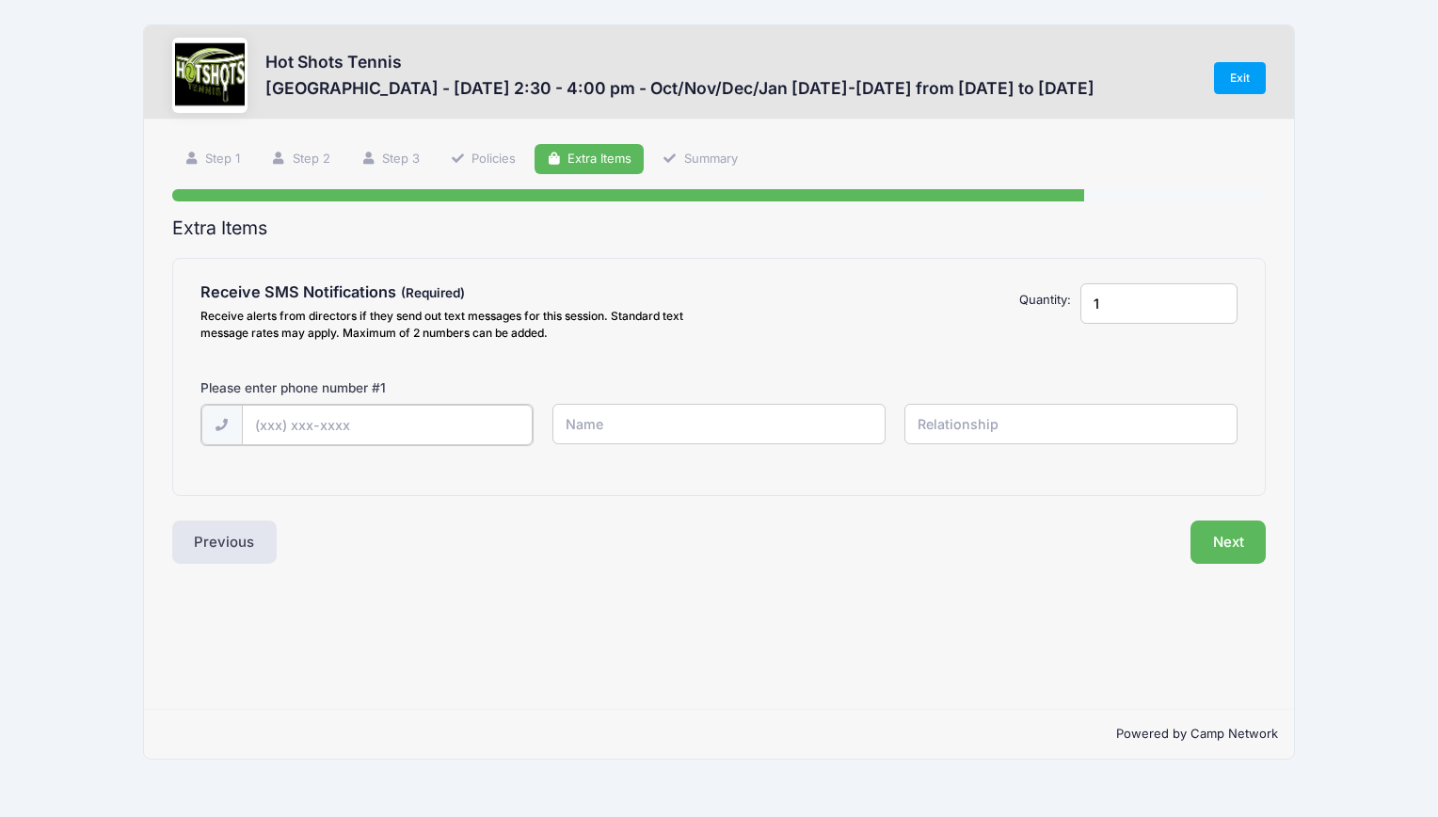
click at [297, 422] on input "text" at bounding box center [387, 425] width 291 height 40
type input "[PHONE_NUMBER]"
type input "[PERSON_NAME]"
type input "mother"
click at [1223, 523] on button "Next" at bounding box center [1229, 540] width 76 height 43
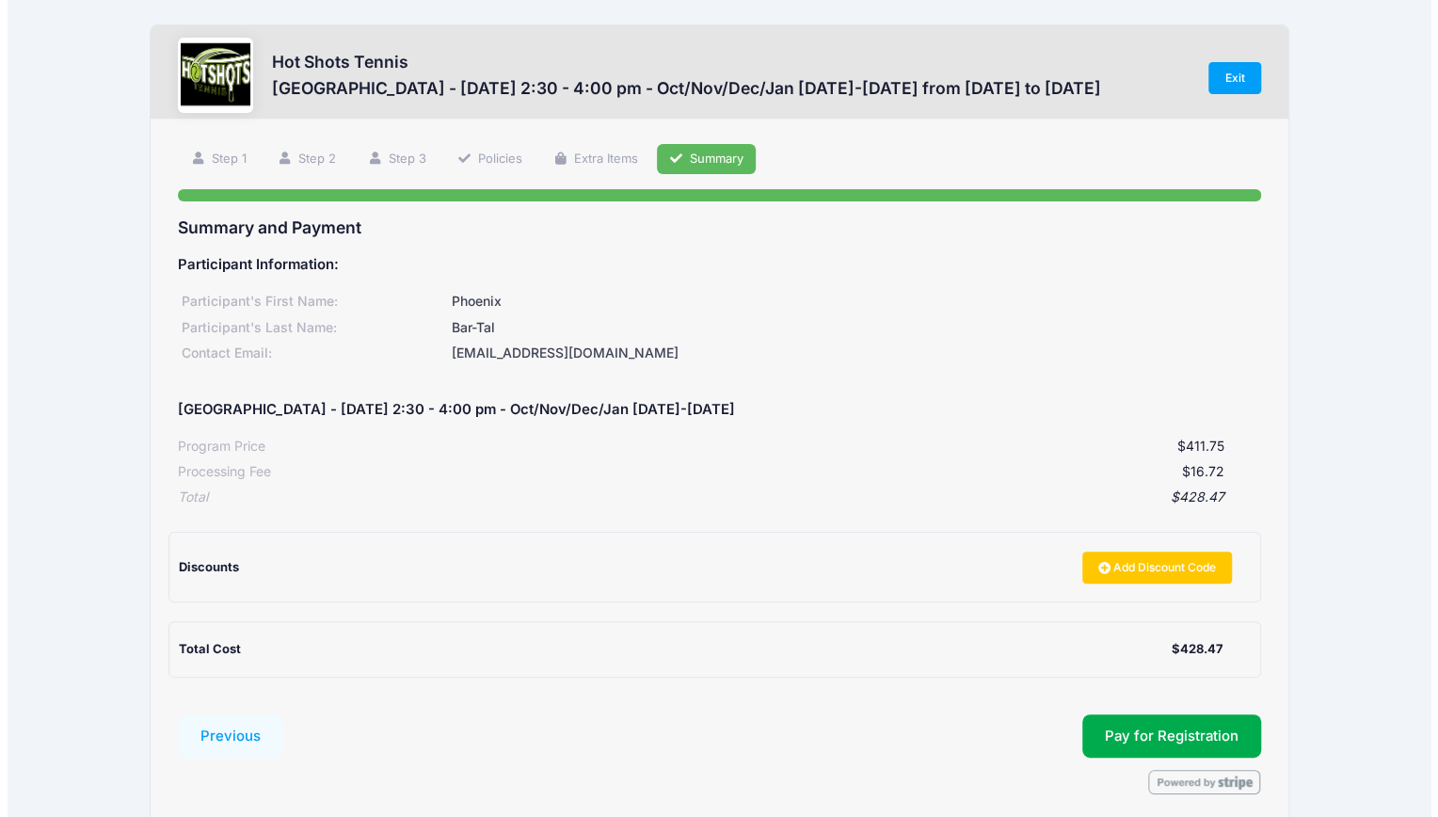
scroll to position [75, 0]
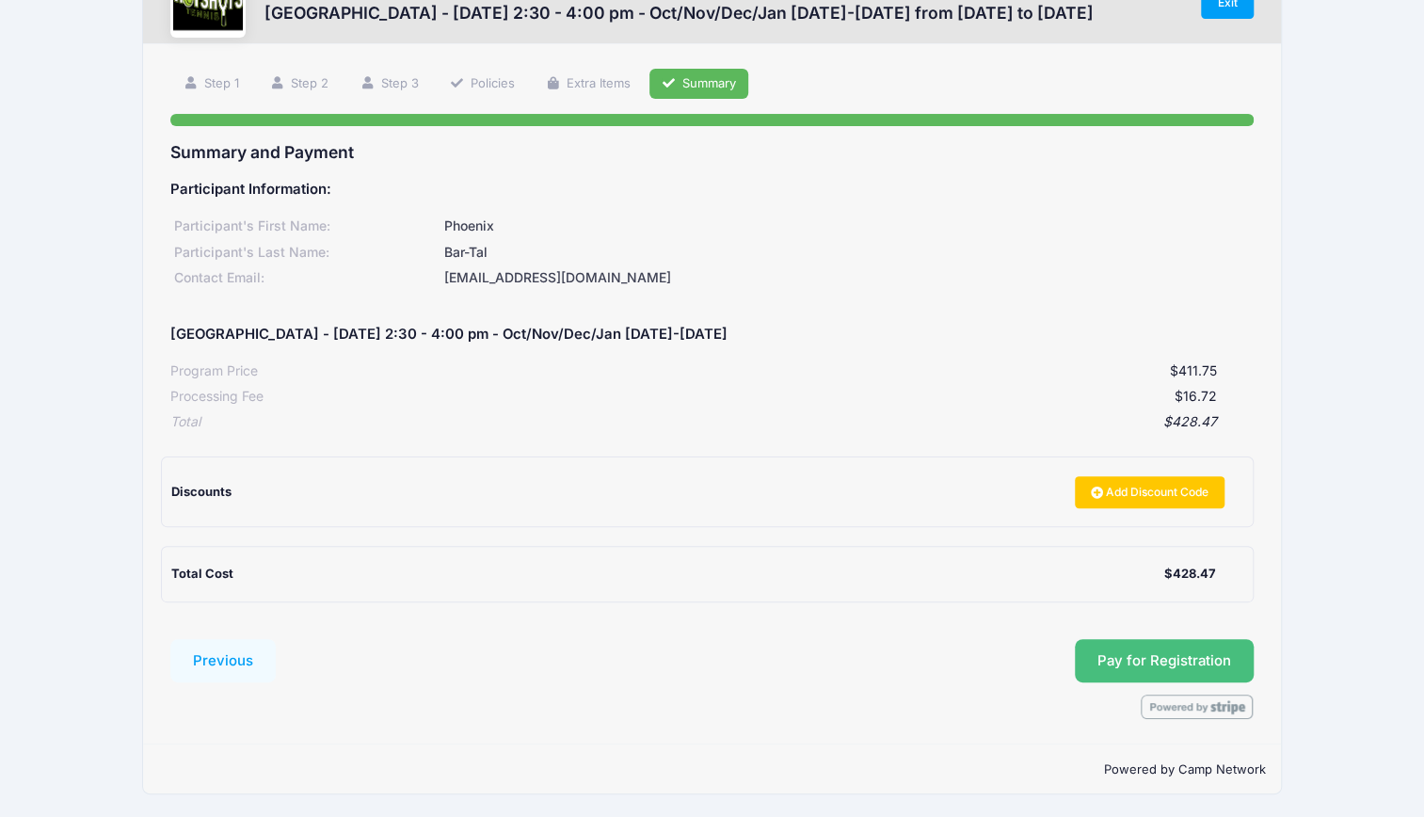
click at [1153, 655] on button "Pay for Registration" at bounding box center [1164, 660] width 179 height 43
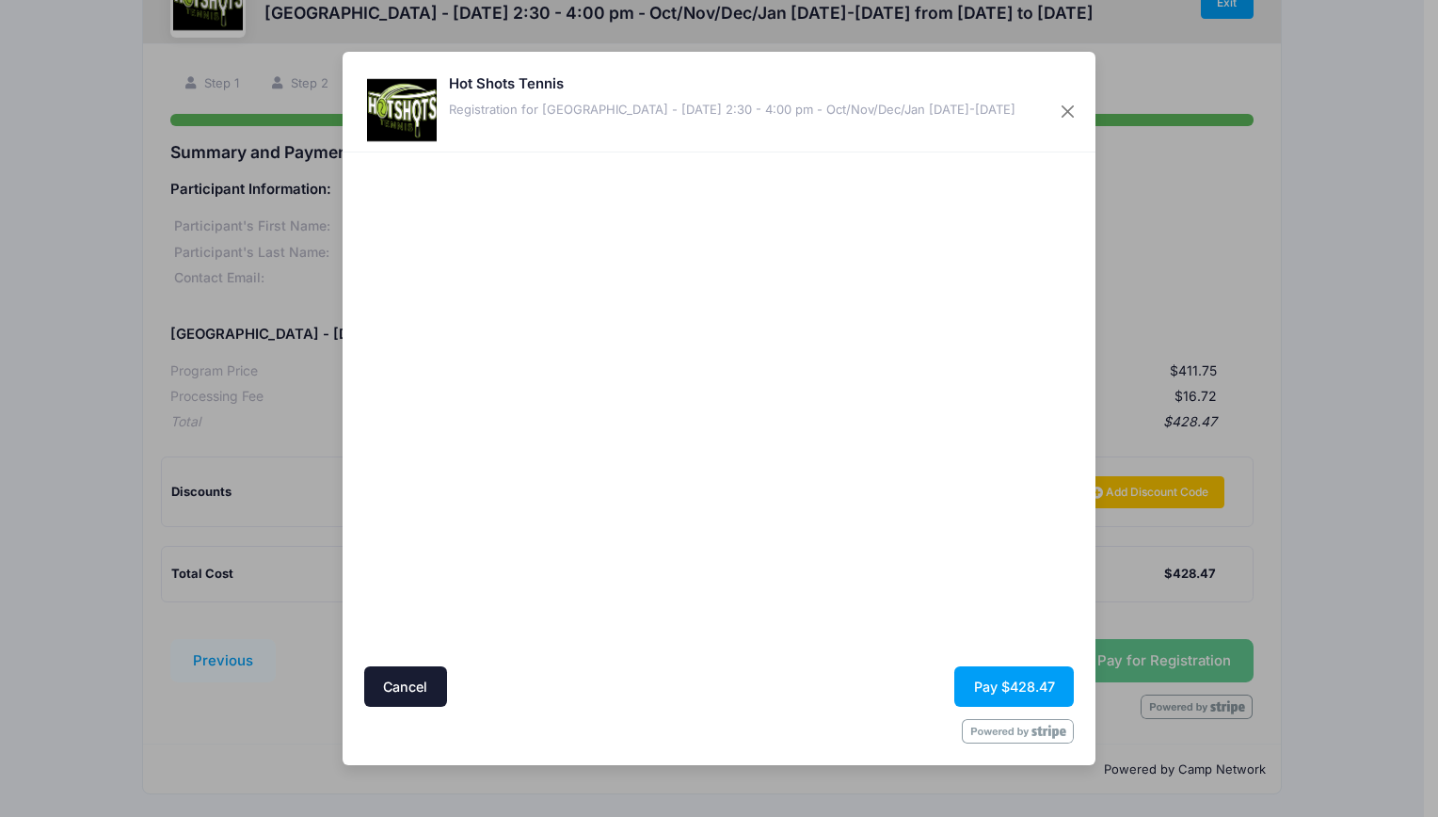
click at [1285, 265] on div "Hot Shots Tennis Registration for [GEOGRAPHIC_DATA] - [DATE] 2:30 - 4:00 pm - O…" at bounding box center [719, 408] width 1438 height 817
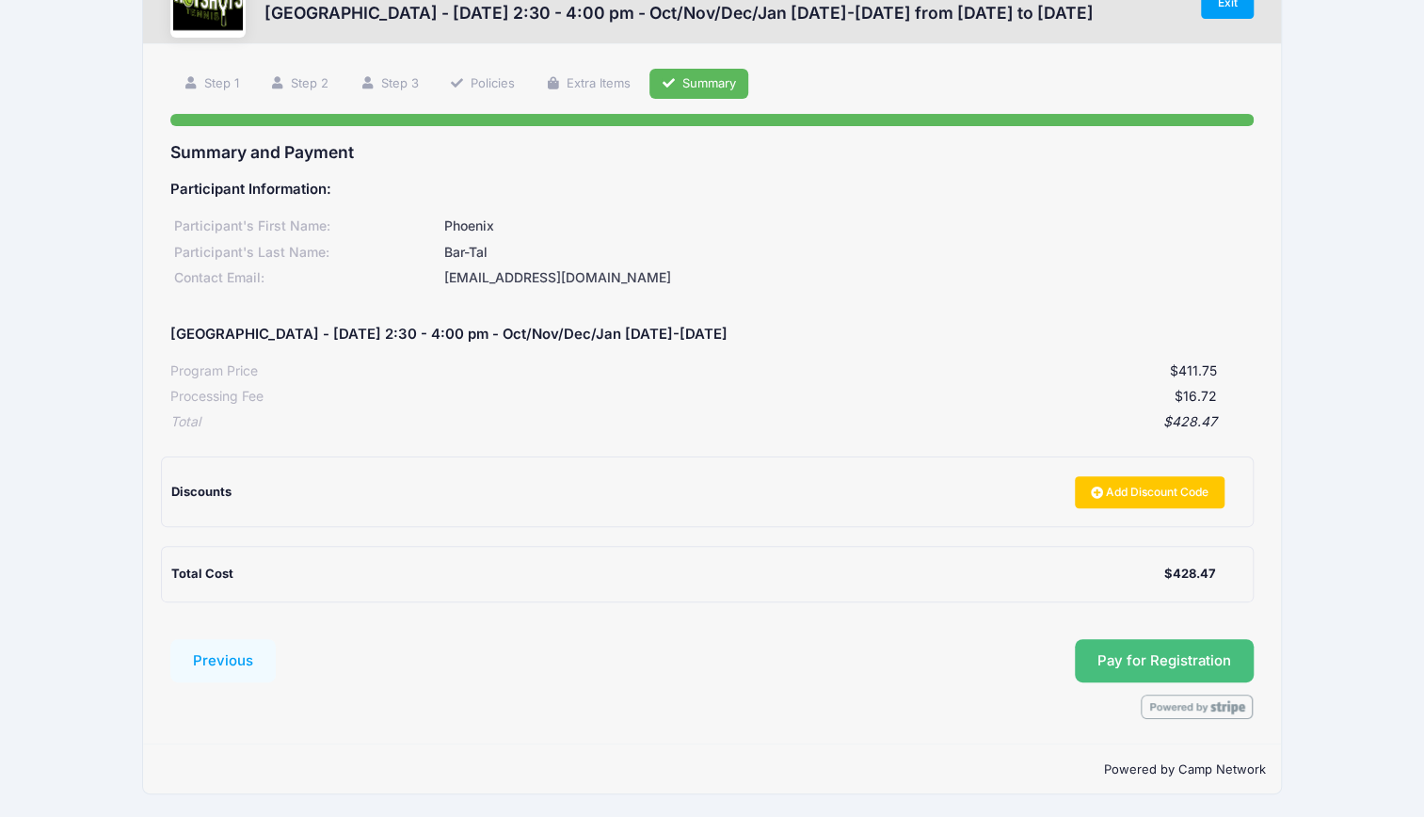
click at [1172, 656] on button "Pay for Registration" at bounding box center [1164, 660] width 179 height 43
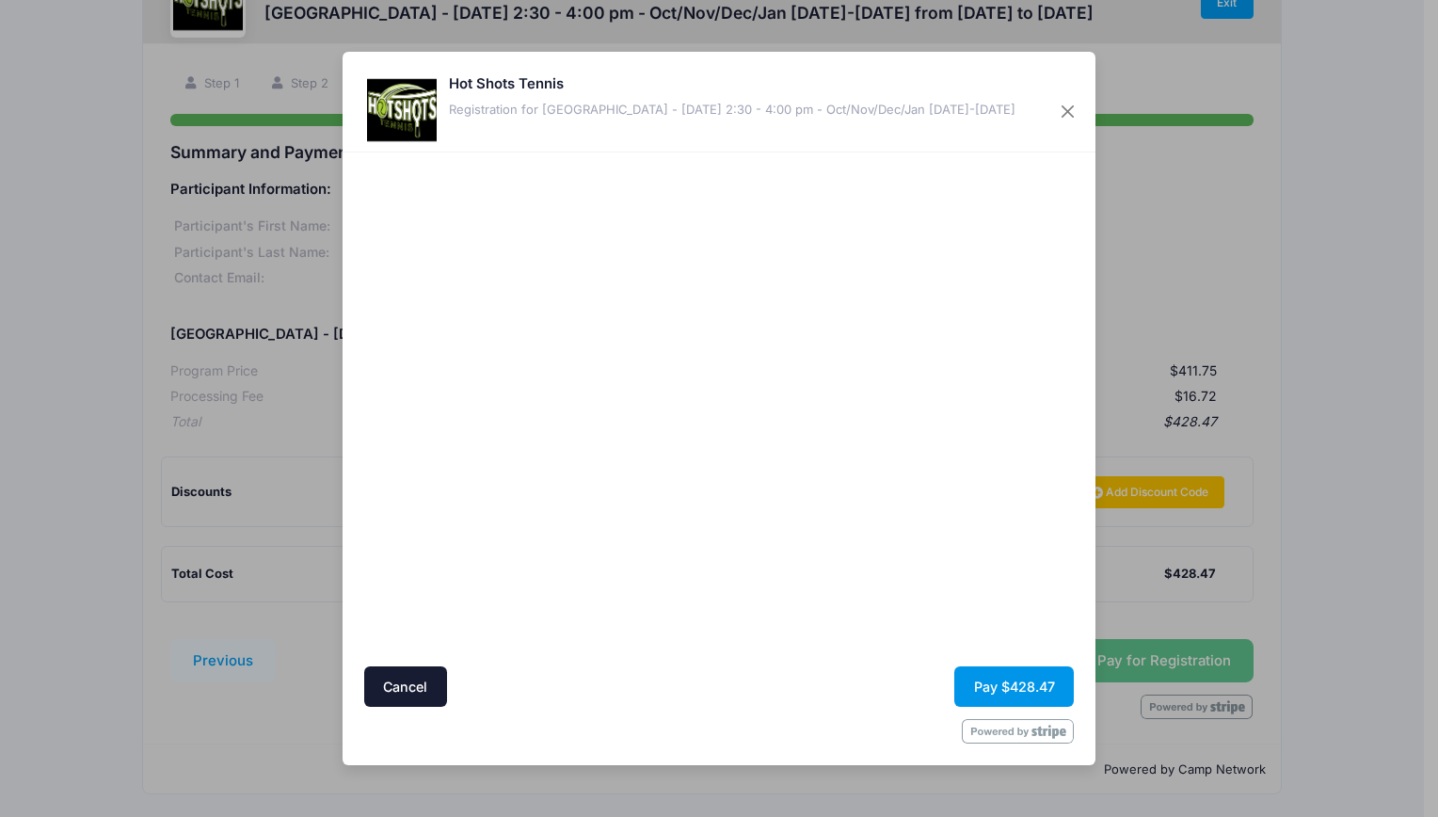
click at [1012, 683] on button "Pay $428.47" at bounding box center [1015, 686] width 120 height 40
